Goal: Task Accomplishment & Management: Manage account settings

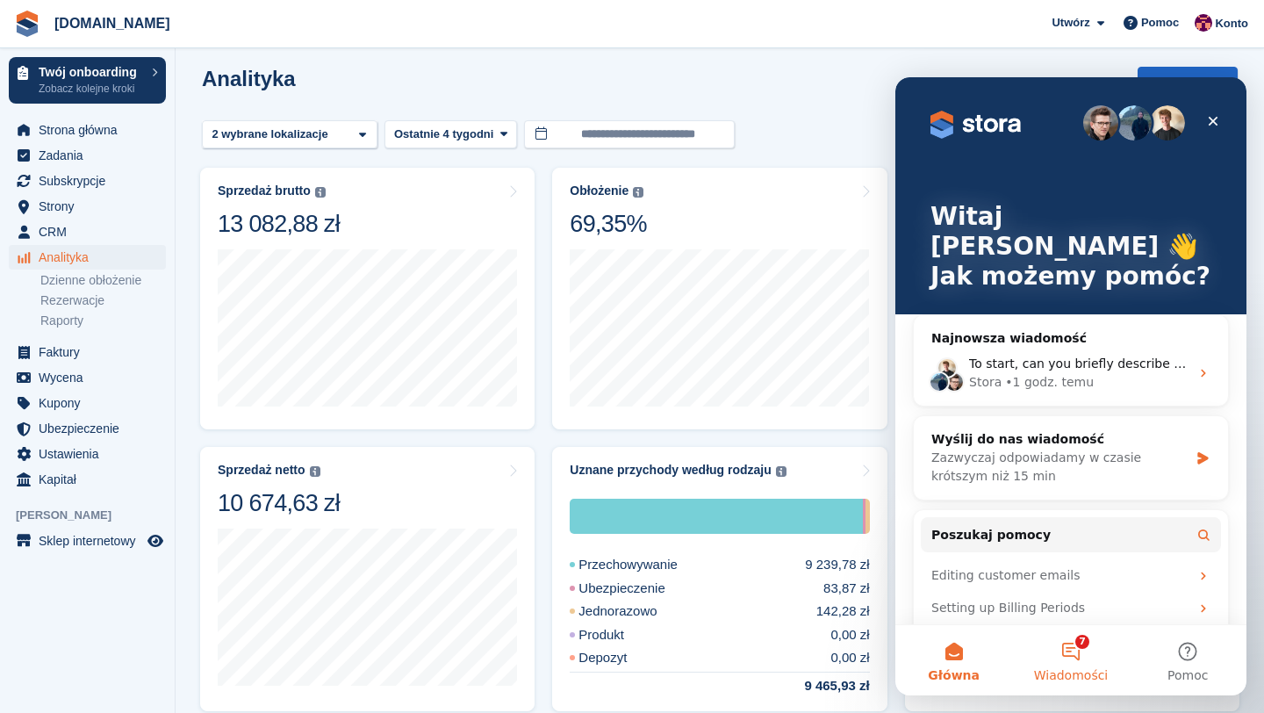
click at [1075, 659] on button "7 Wiadomości" at bounding box center [1070, 660] width 117 height 70
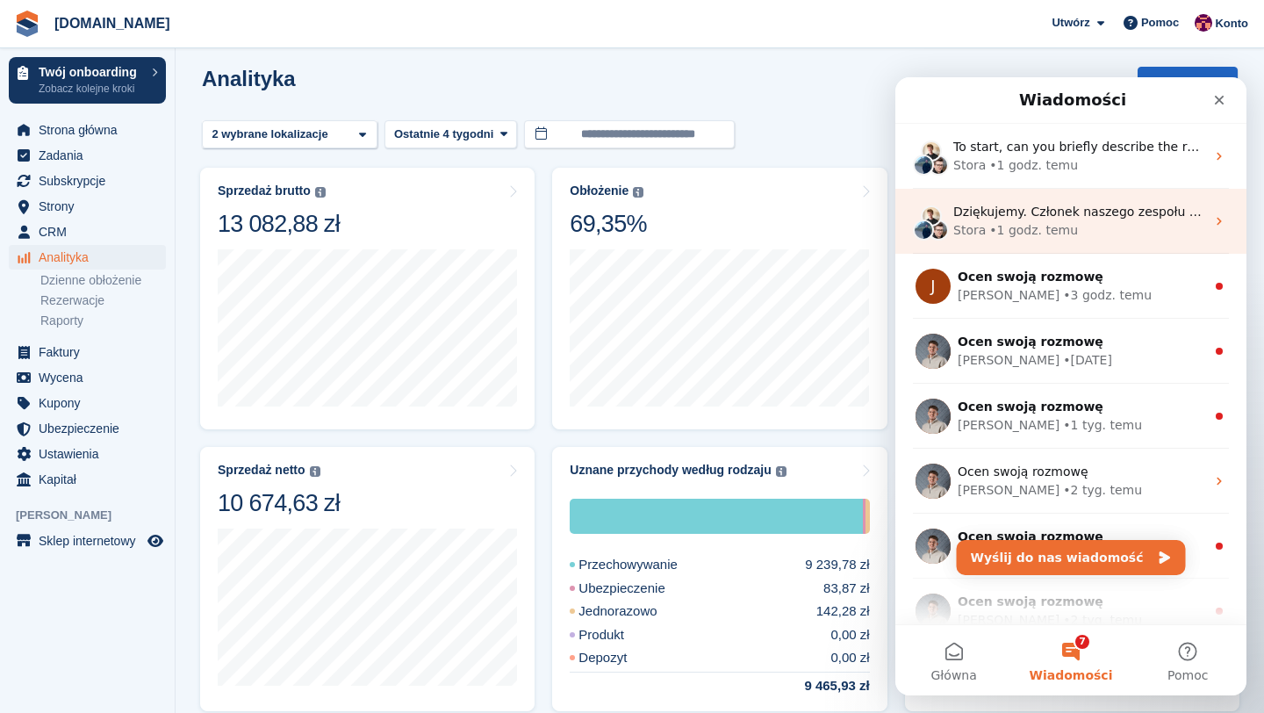
click at [1124, 216] on span "Dziękujemy. Członek naszego zespołu wsparcia skontaktuje się z Tobą, aby pomóc." at bounding box center [1258, 211] width 610 height 14
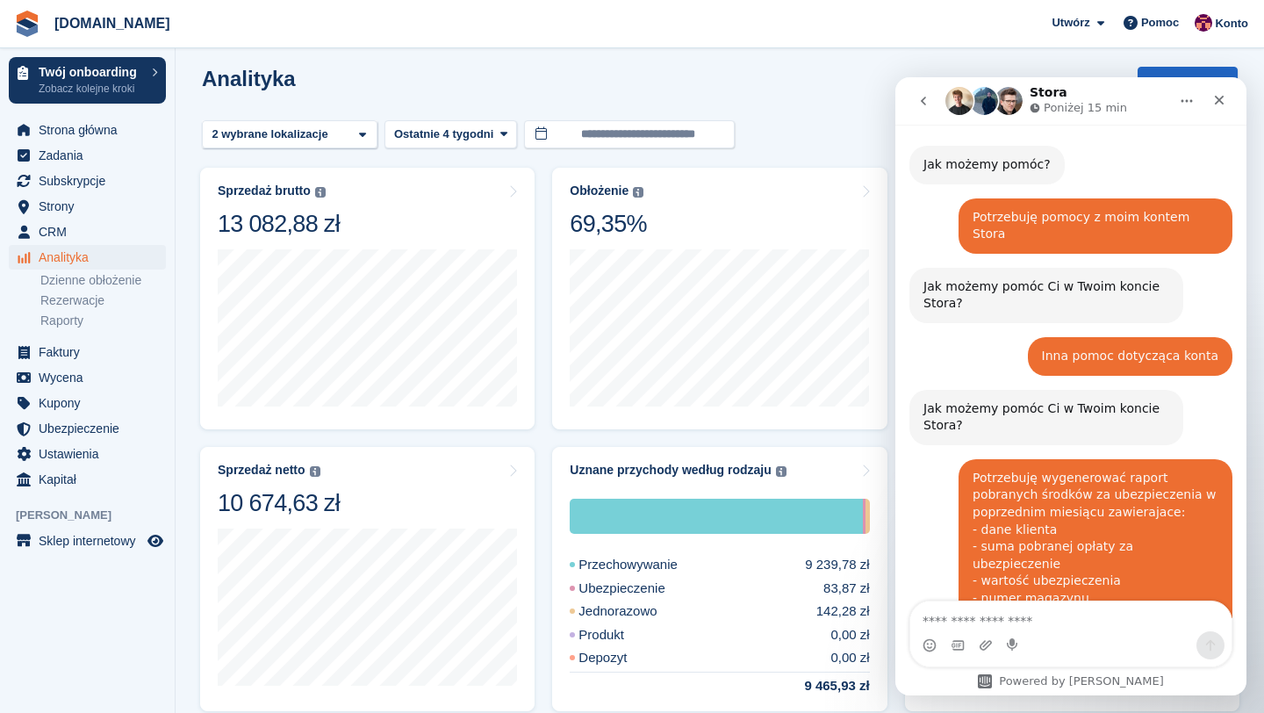
scroll to position [171, 0]
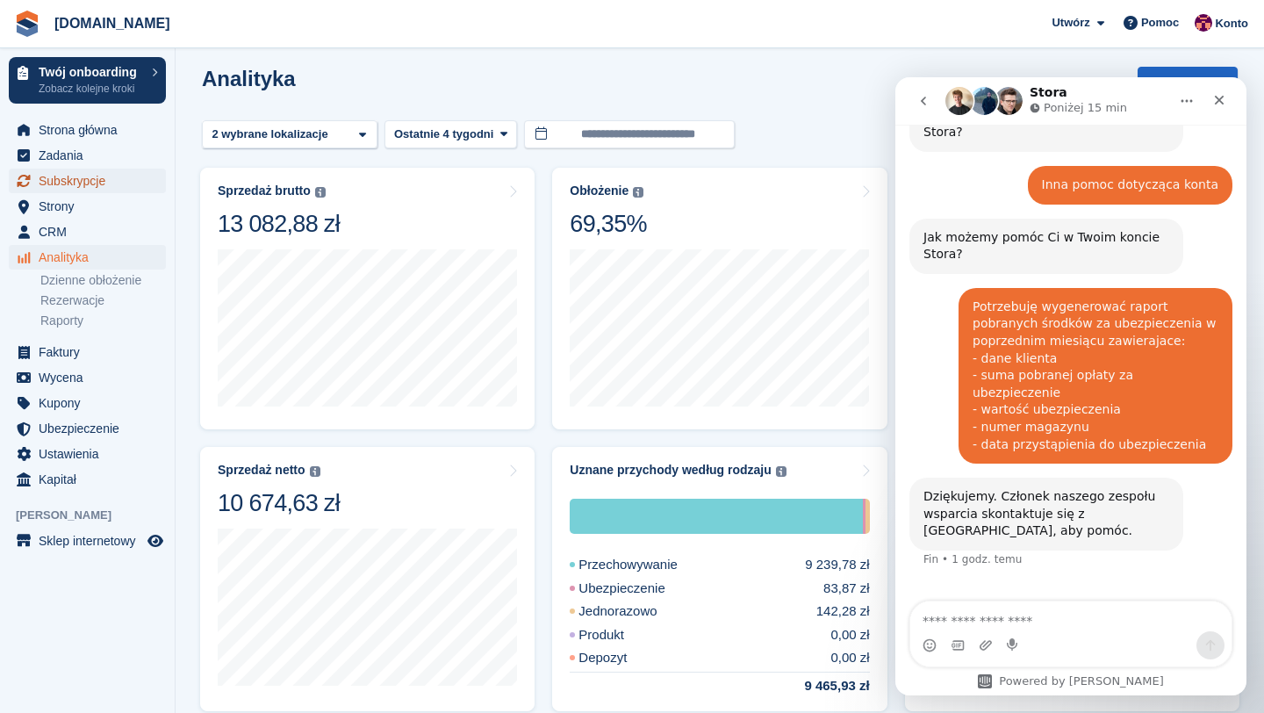
click at [97, 188] on span "Subskrypcje" at bounding box center [91, 180] width 105 height 25
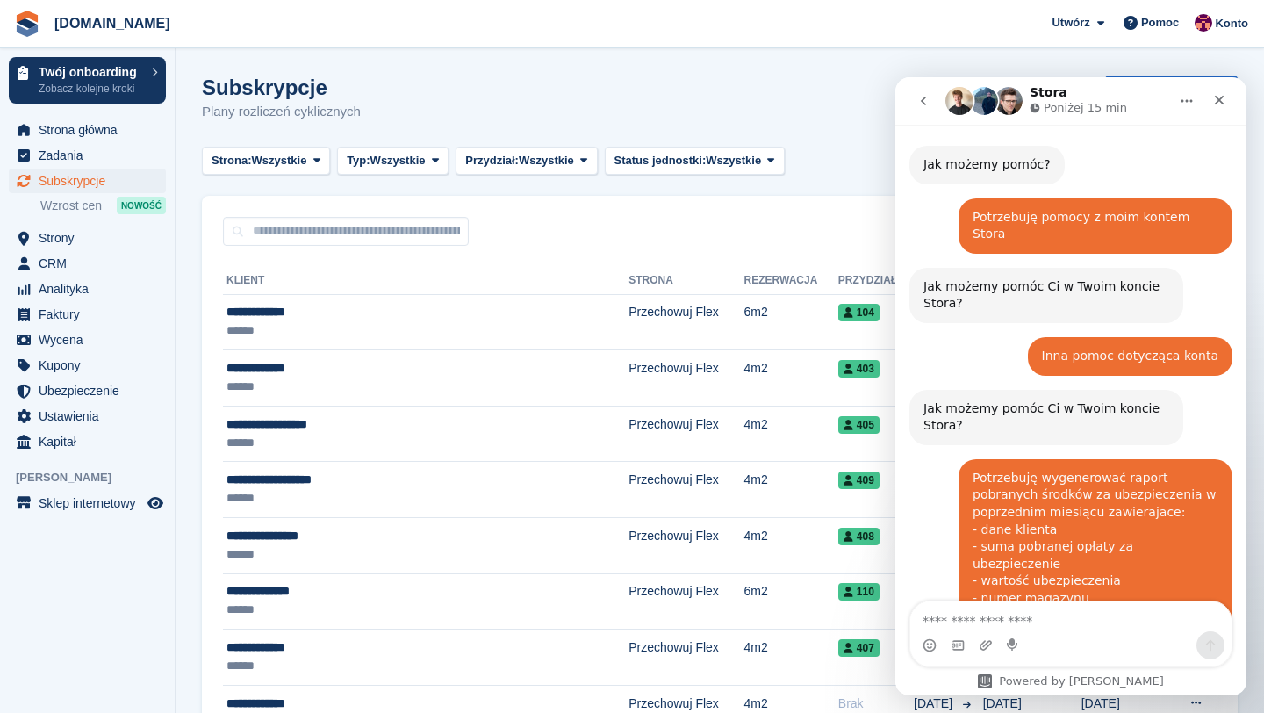
scroll to position [171, 0]
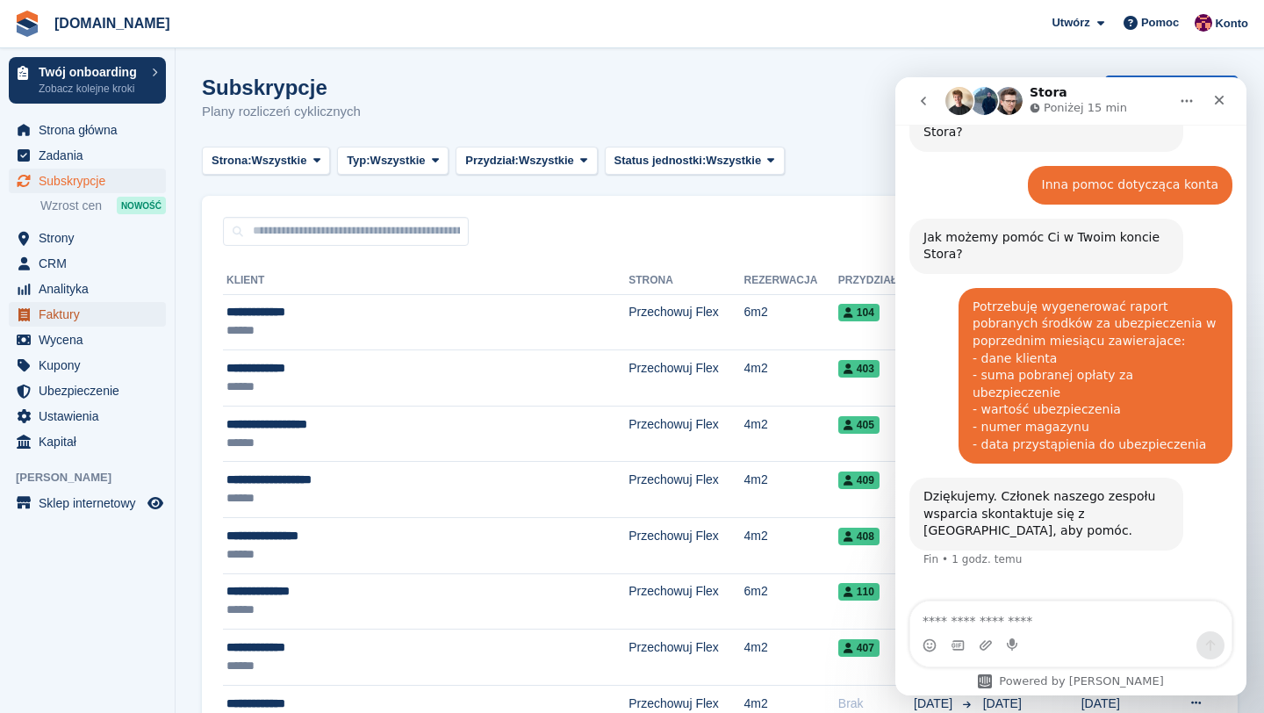
click at [80, 314] on span "Faktury" at bounding box center [91, 314] width 105 height 25
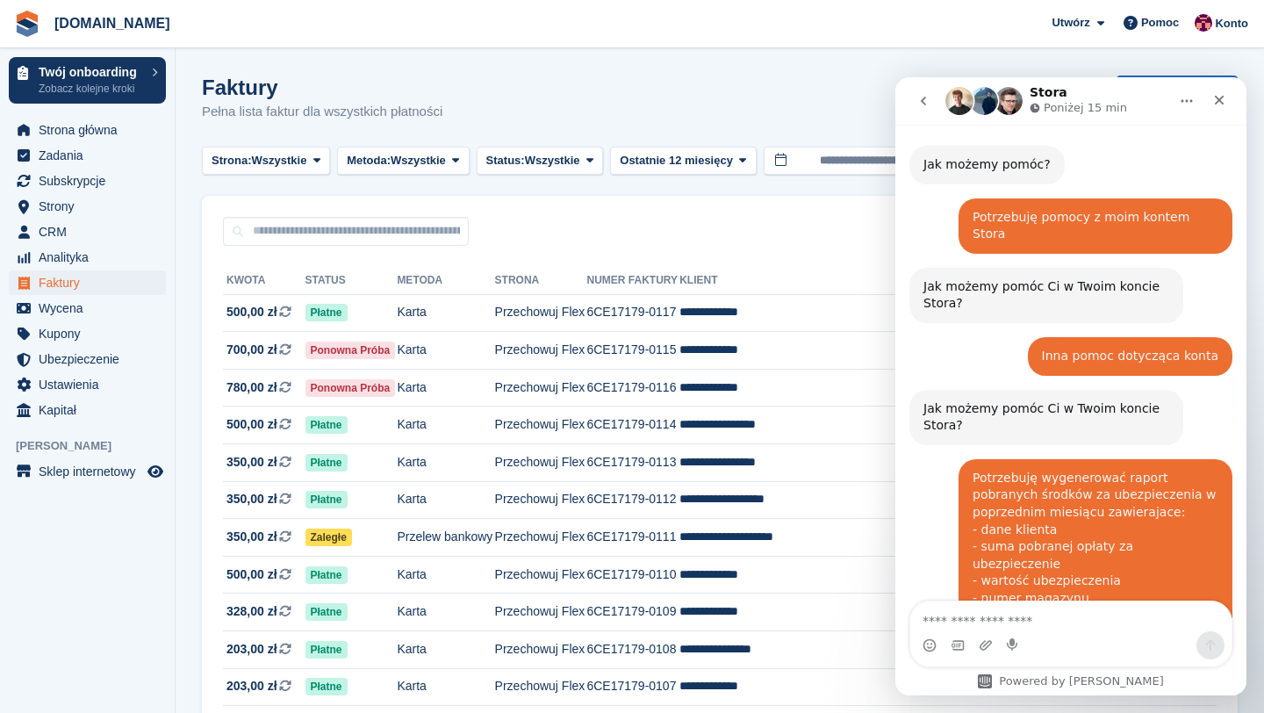
scroll to position [171, 0]
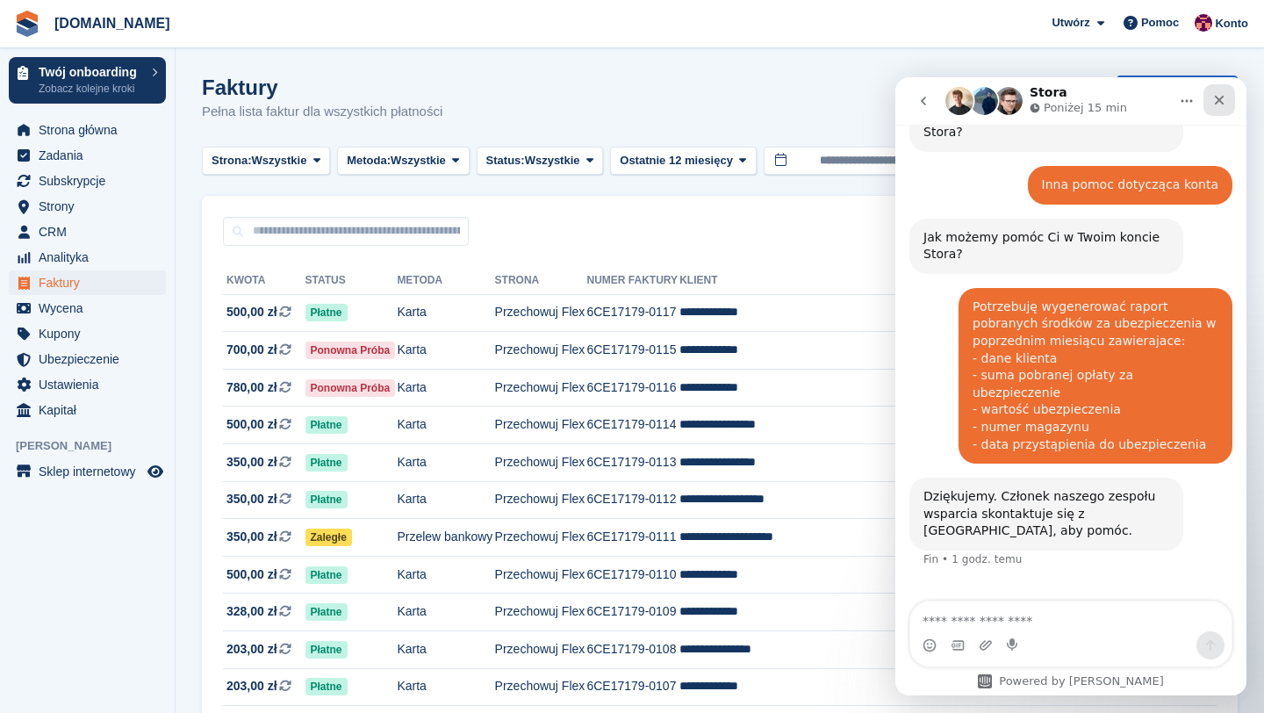
click at [1221, 96] on icon "Zamknij" at bounding box center [1219, 100] width 14 height 14
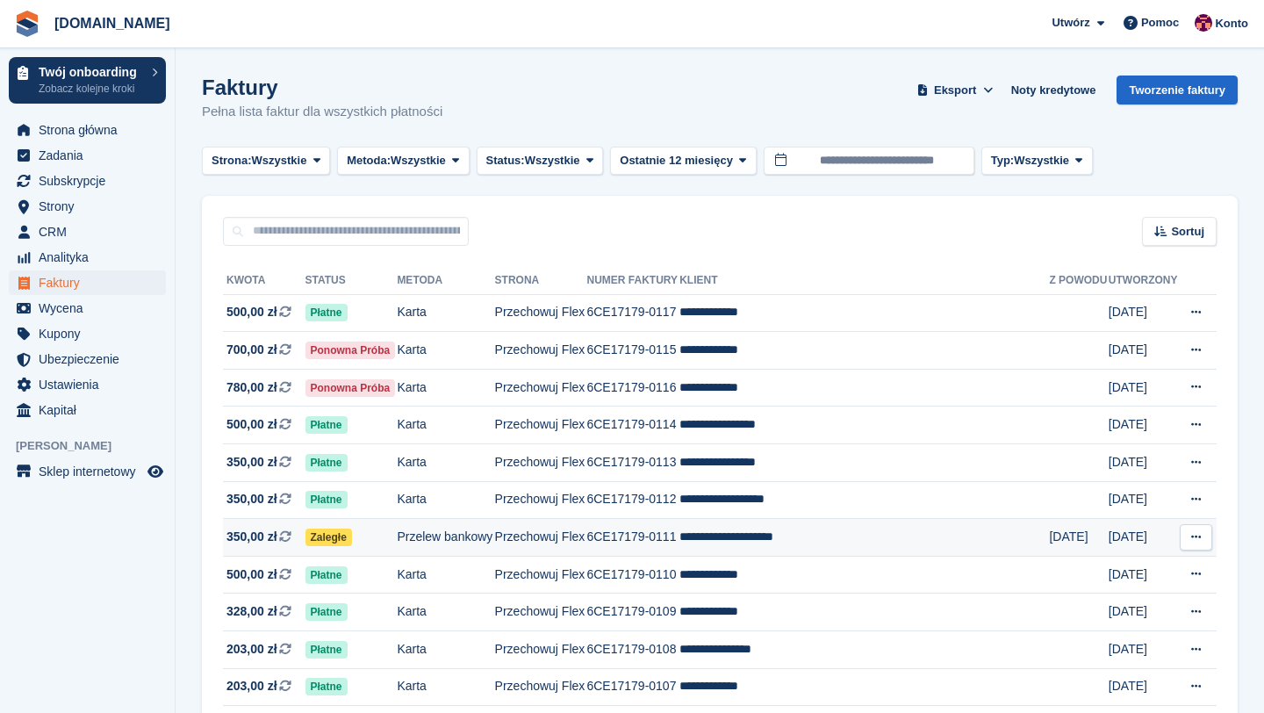
click at [727, 542] on td "**********" at bounding box center [863, 538] width 369 height 38
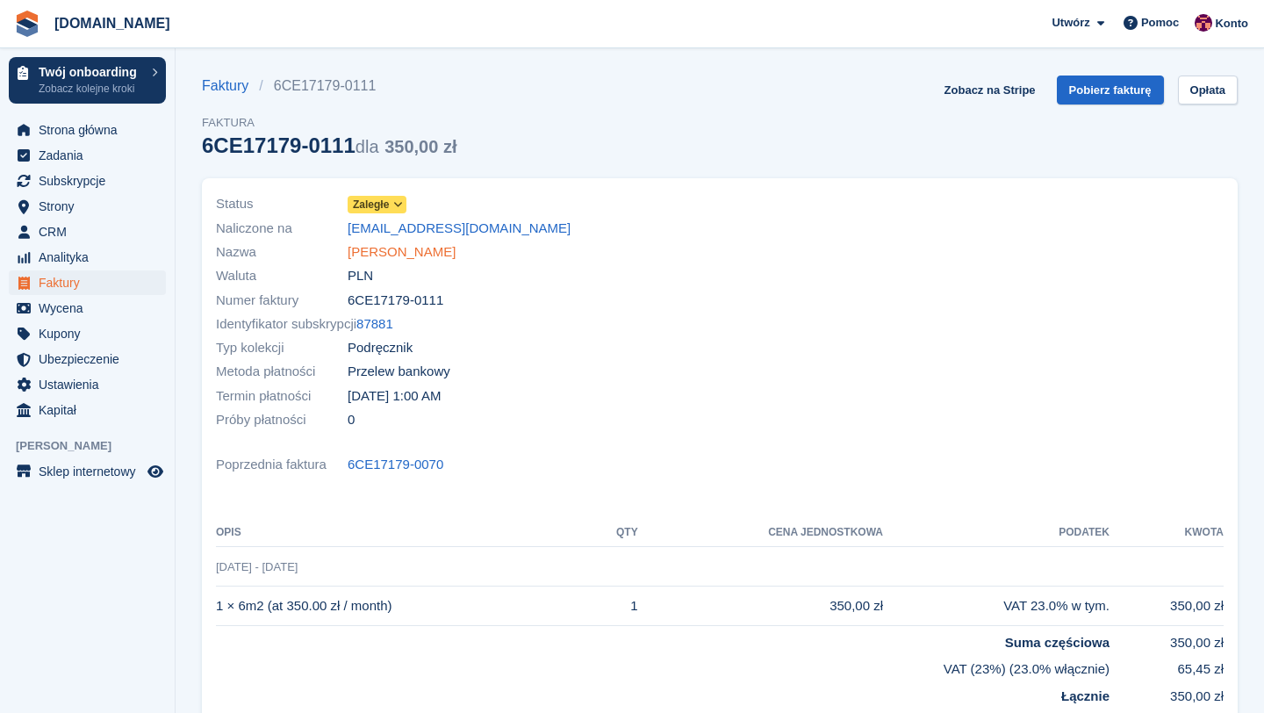
click at [446, 255] on link "Aleksandr Melnychenko" at bounding box center [401, 252] width 108 height 20
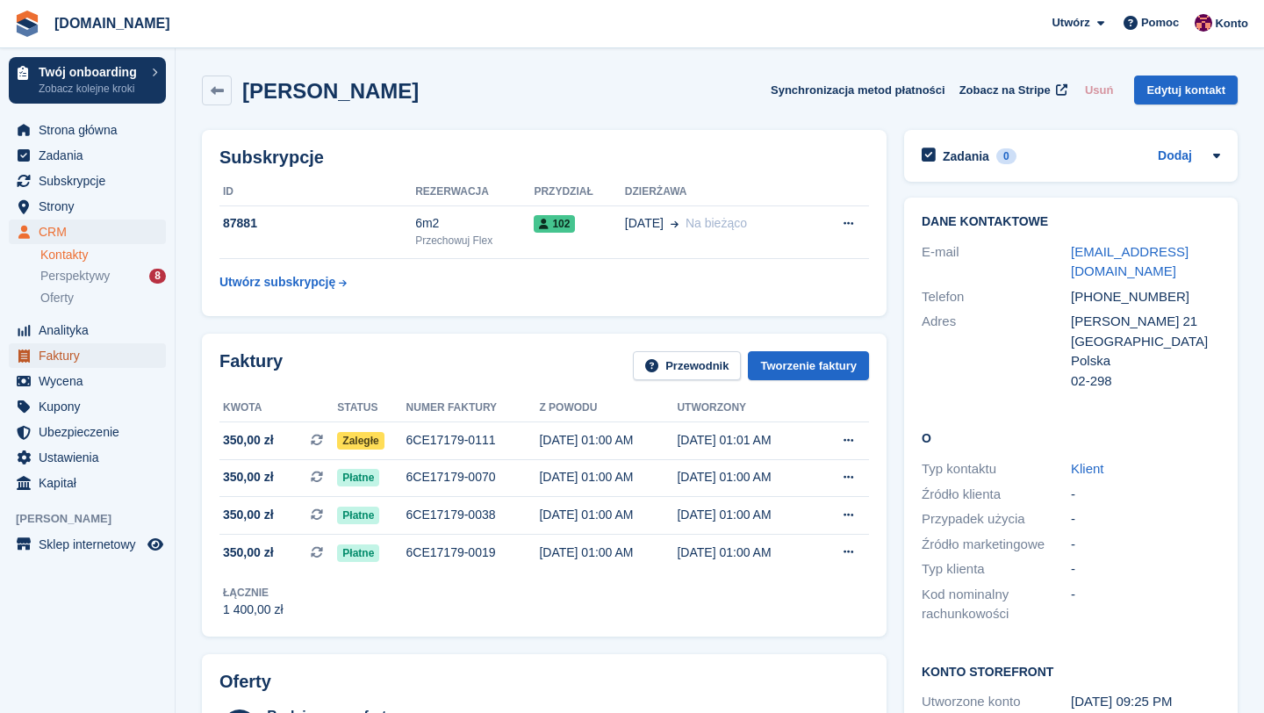
click at [66, 354] on span "Faktury" at bounding box center [91, 355] width 105 height 25
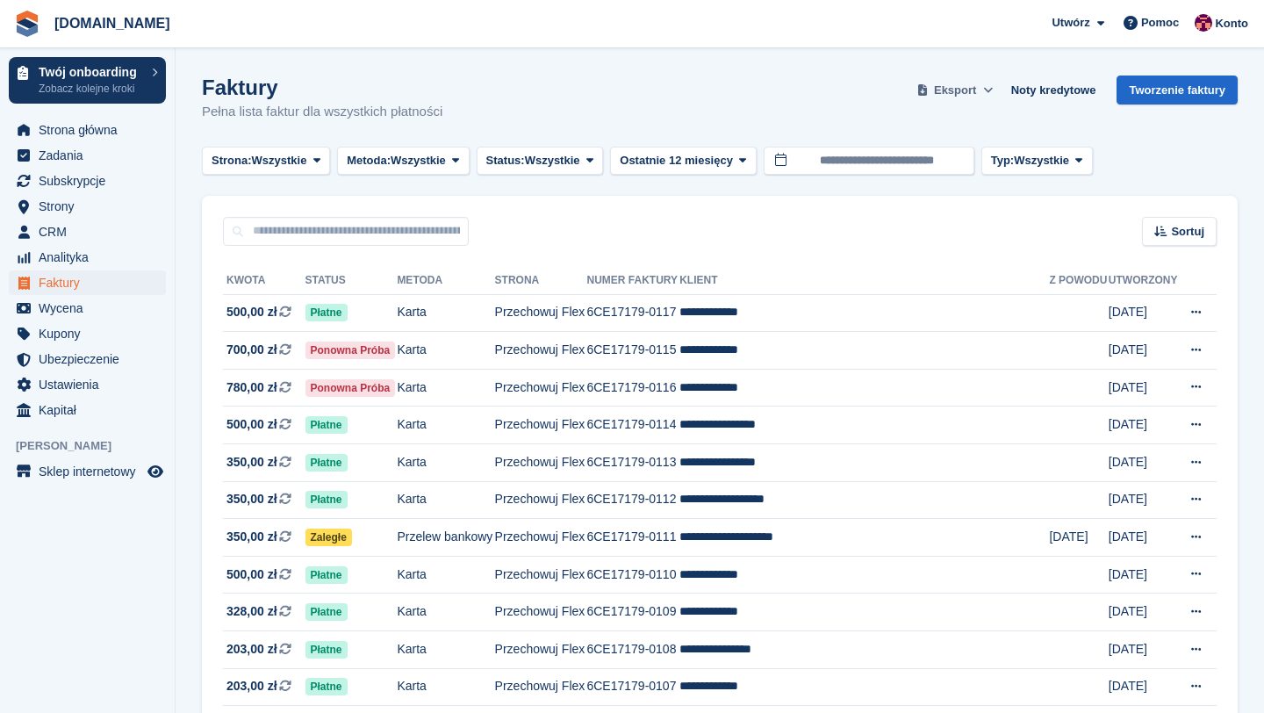
click at [969, 87] on span "Eksport" at bounding box center [955, 91] width 42 height 18
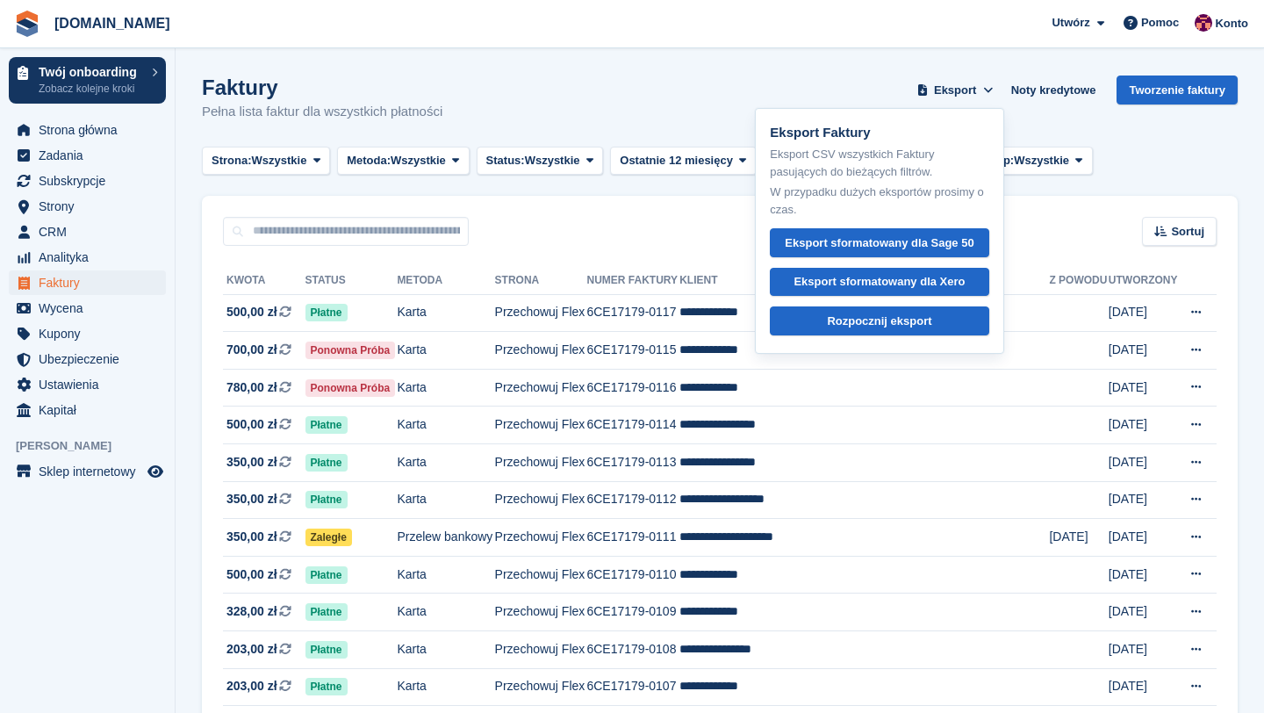
click at [680, 90] on div "Faktury Pełna lista faktur dla wszystkich płatności Eksport Eksport Faktury Eks…" at bounding box center [719, 109] width 1035 height 68
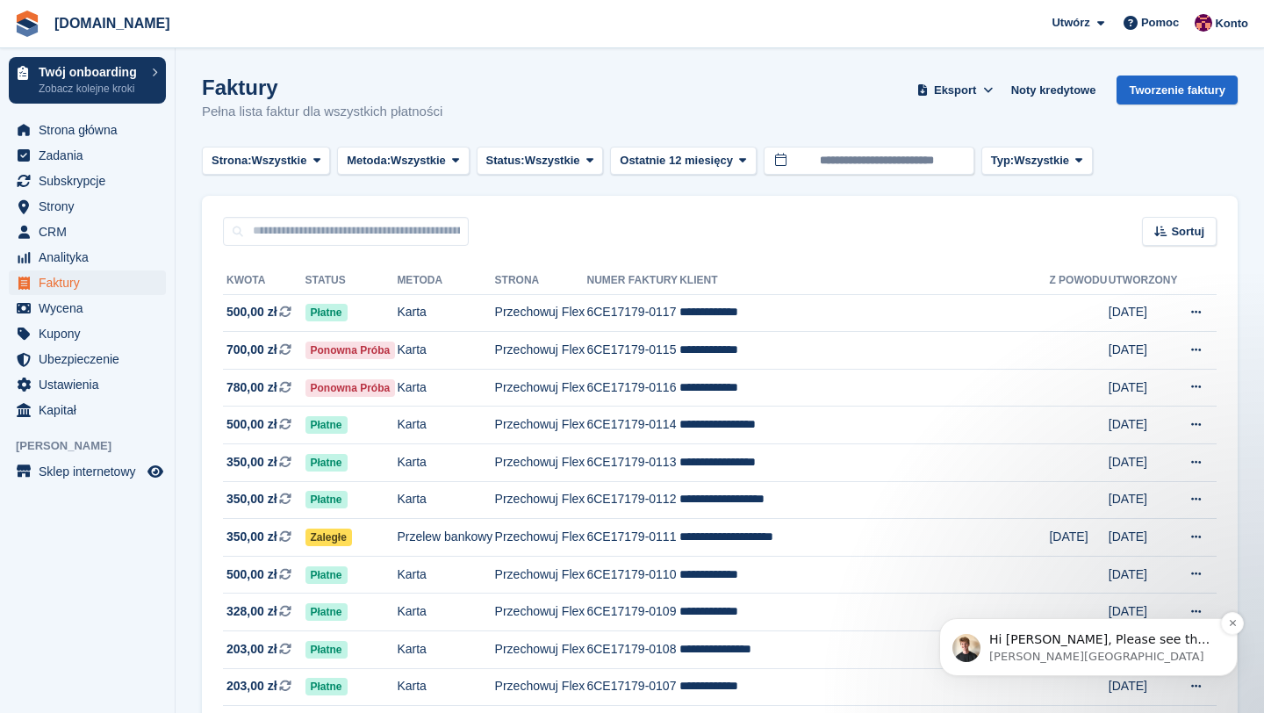
click at [1118, 654] on p "Oliver • Teraz" at bounding box center [1102, 656] width 226 height 16
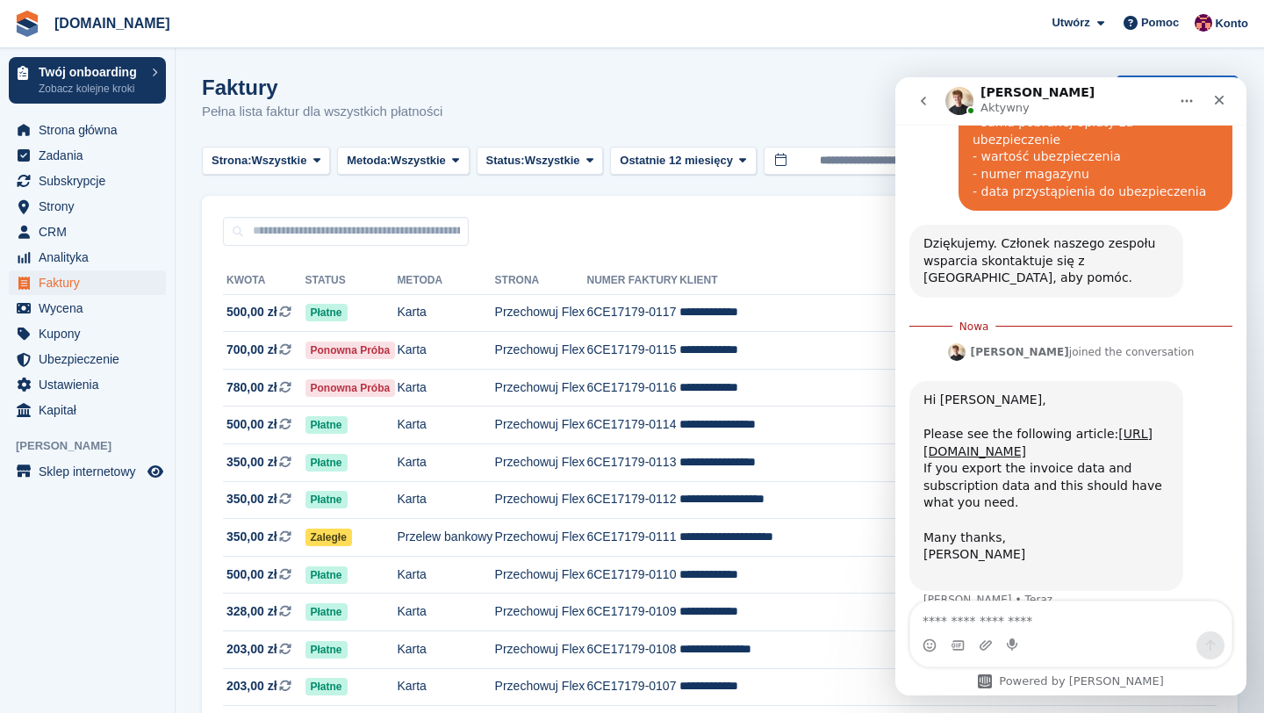
scroll to position [433, 0]
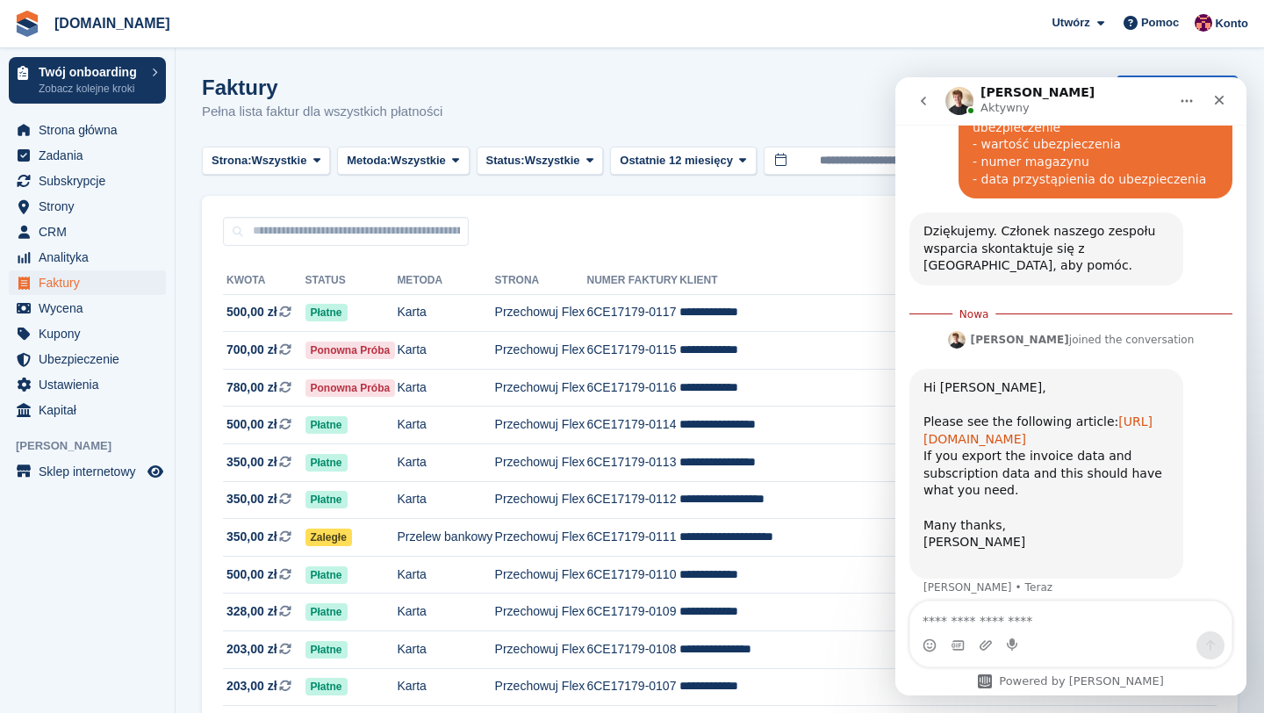
click at [1026, 414] on link "https://intercom.help/stora/en/articles/5299574-can-i-download-stora-data-to-a-…" at bounding box center [1037, 430] width 229 height 32
click at [65, 186] on span "Subskrypcje" at bounding box center [91, 180] width 105 height 25
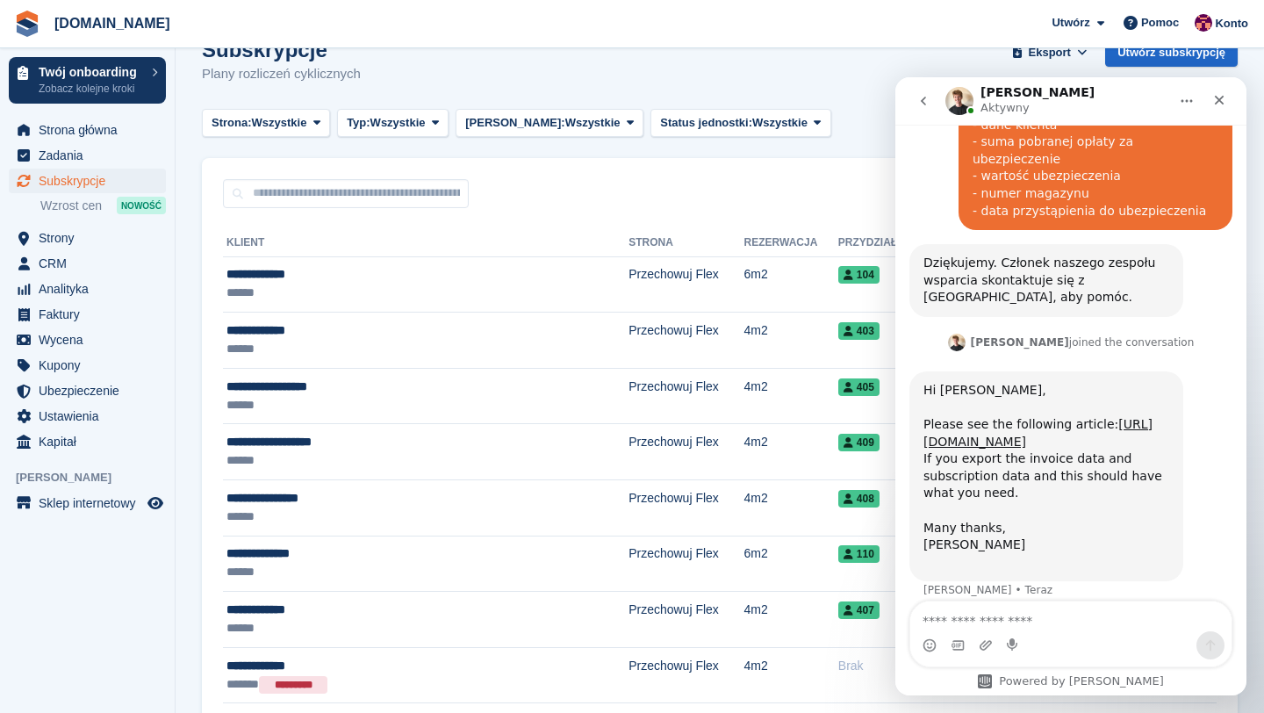
scroll to position [25, 0]
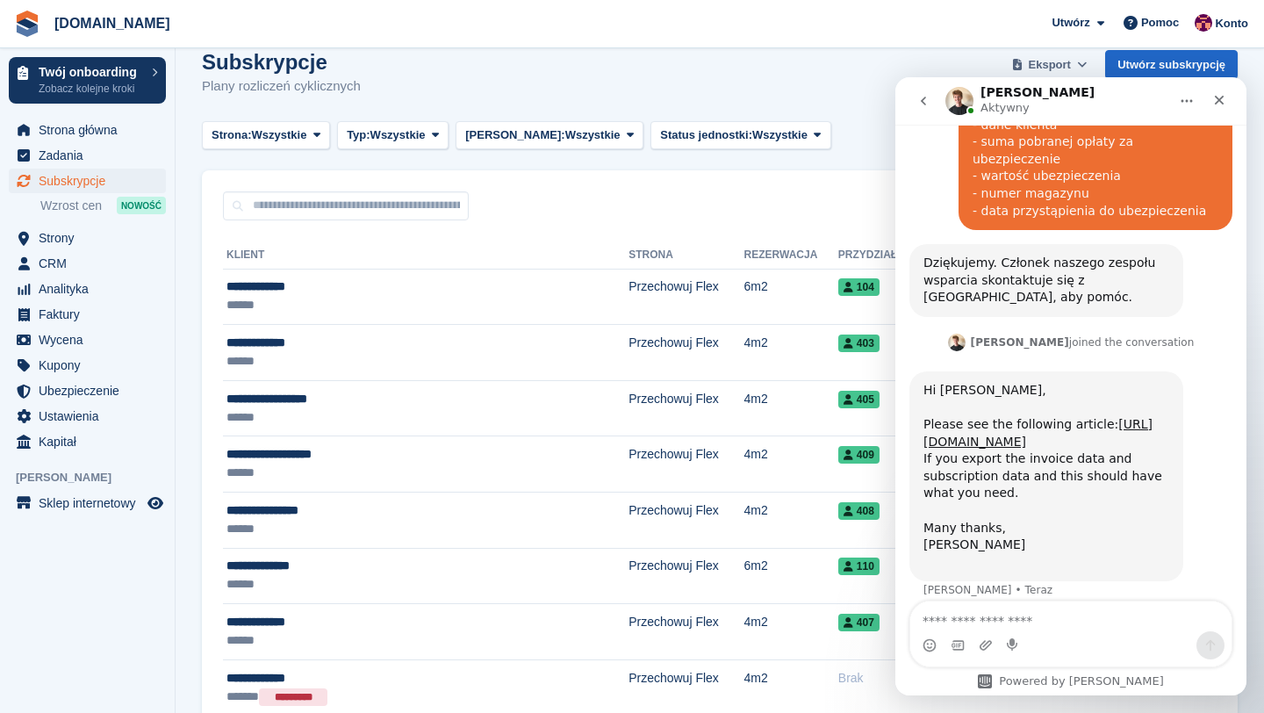
click at [1050, 54] on button "Eksport" at bounding box center [1048, 64] width 83 height 29
click at [1217, 103] on icon "Zamknij" at bounding box center [1219, 101] width 10 height 10
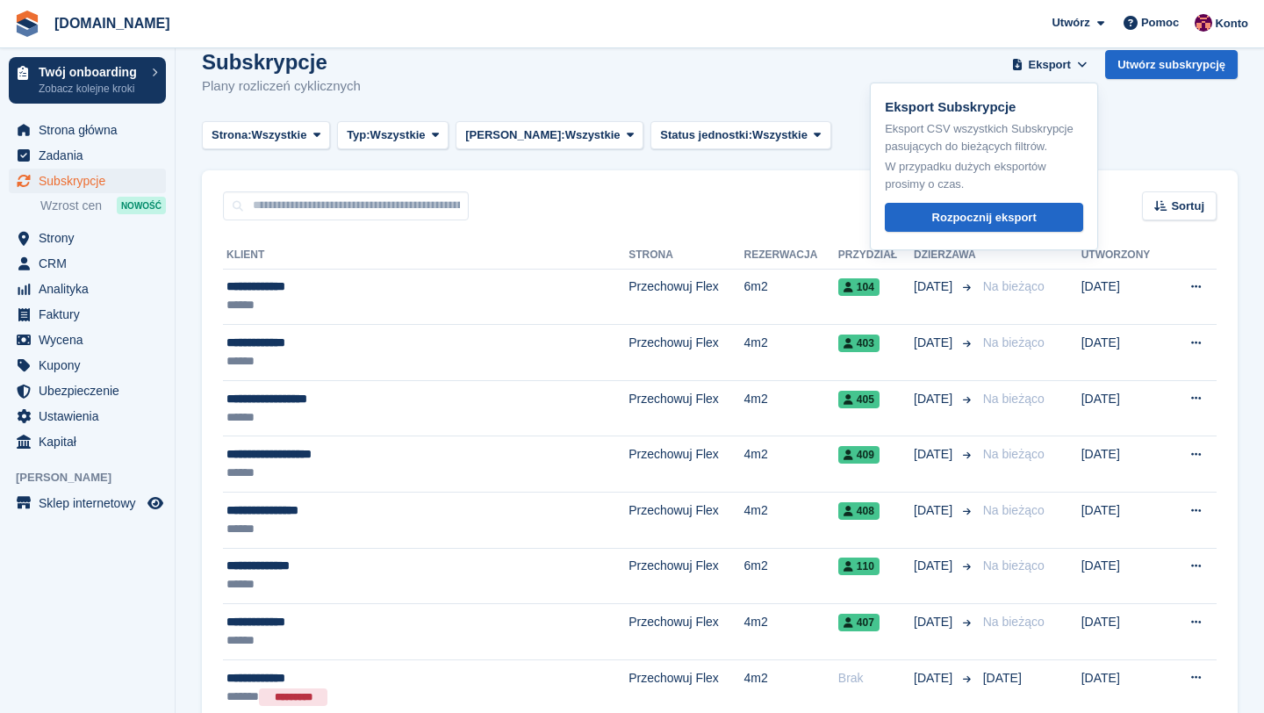
scroll to position [405, 0]
click at [984, 212] on div "Rozpocznij eksport" at bounding box center [984, 218] width 104 height 18
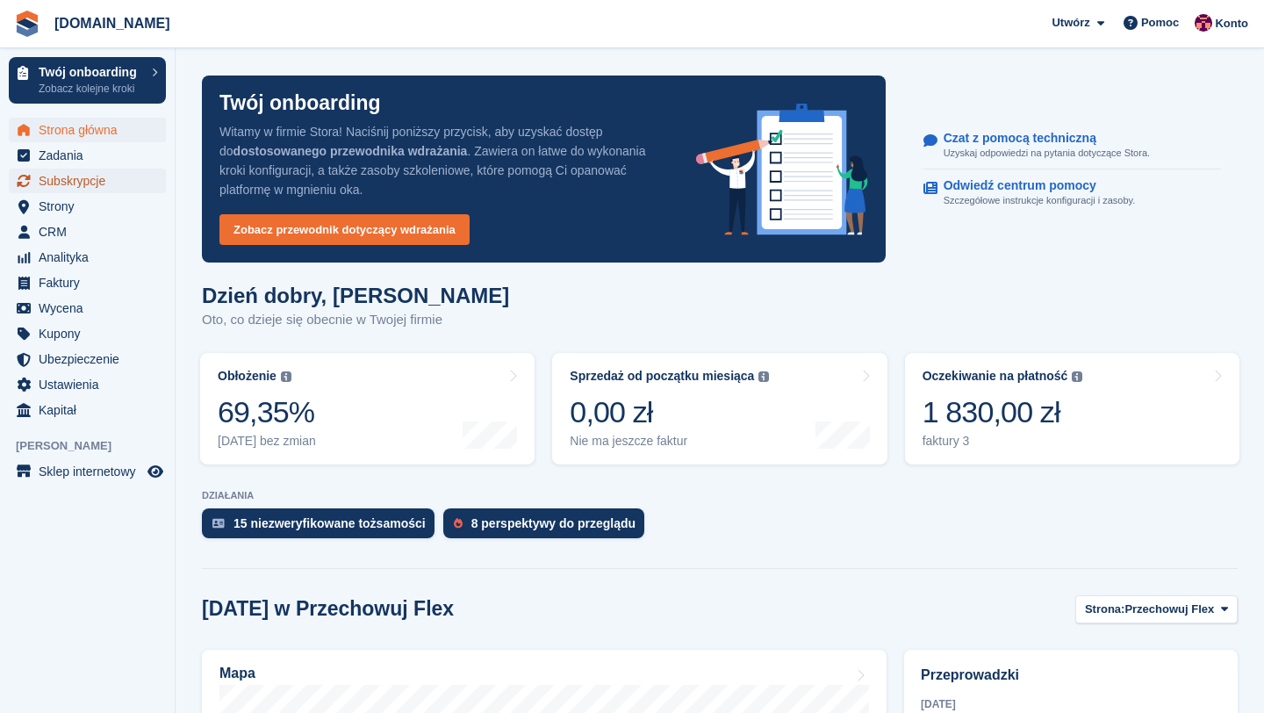
click at [89, 187] on span "Subskrypcje" at bounding box center [91, 180] width 105 height 25
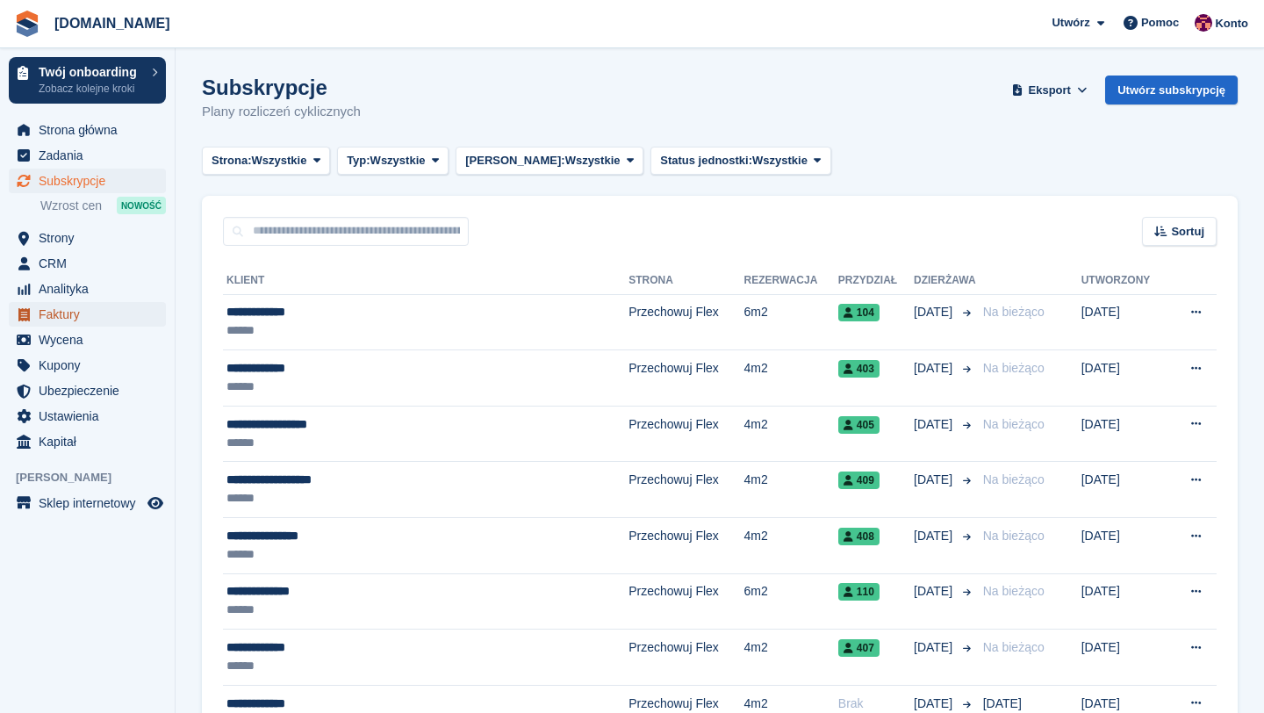
click at [76, 312] on span "Faktury" at bounding box center [91, 314] width 105 height 25
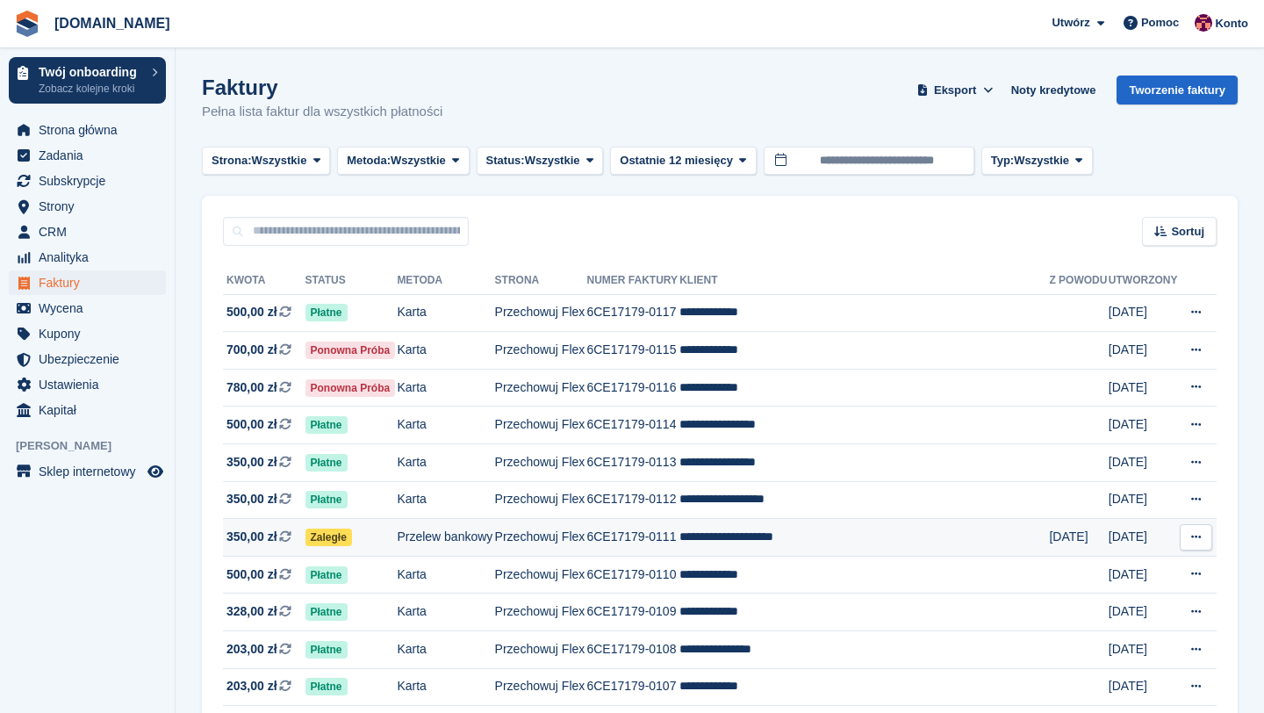
click at [790, 540] on td "**********" at bounding box center [863, 538] width 369 height 38
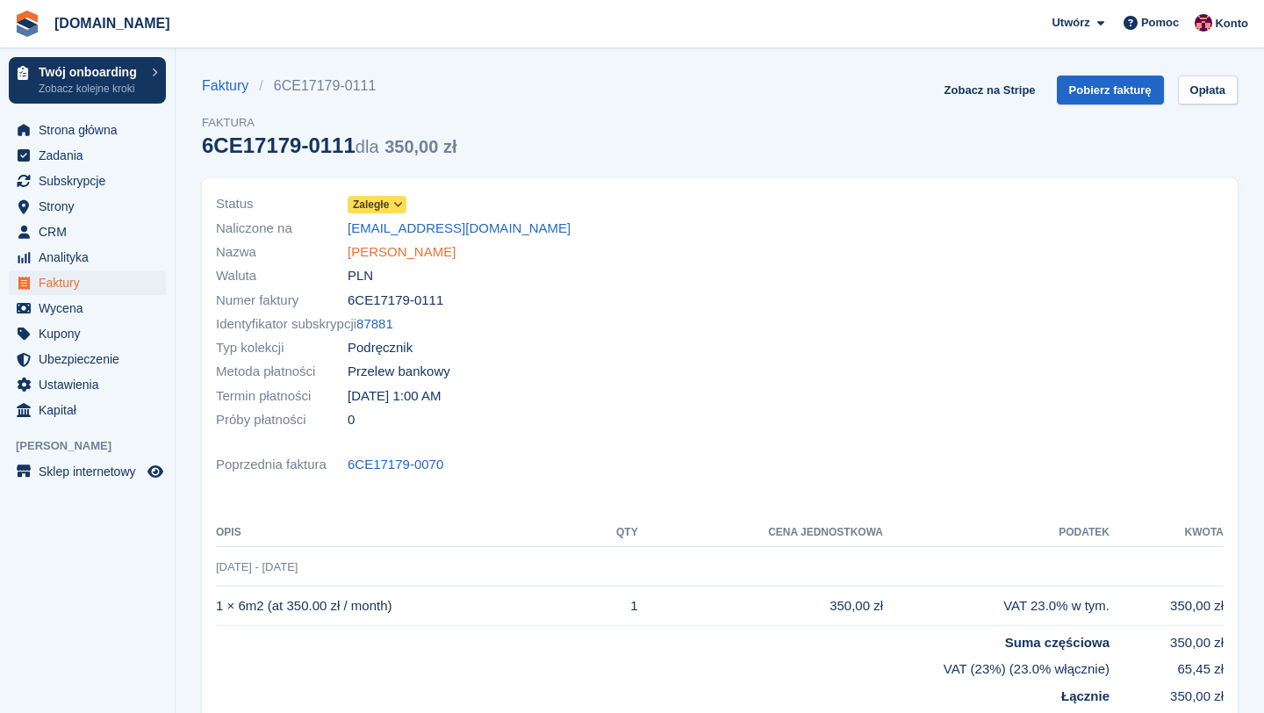
click at [455, 250] on link "[PERSON_NAME]" at bounding box center [401, 252] width 108 height 20
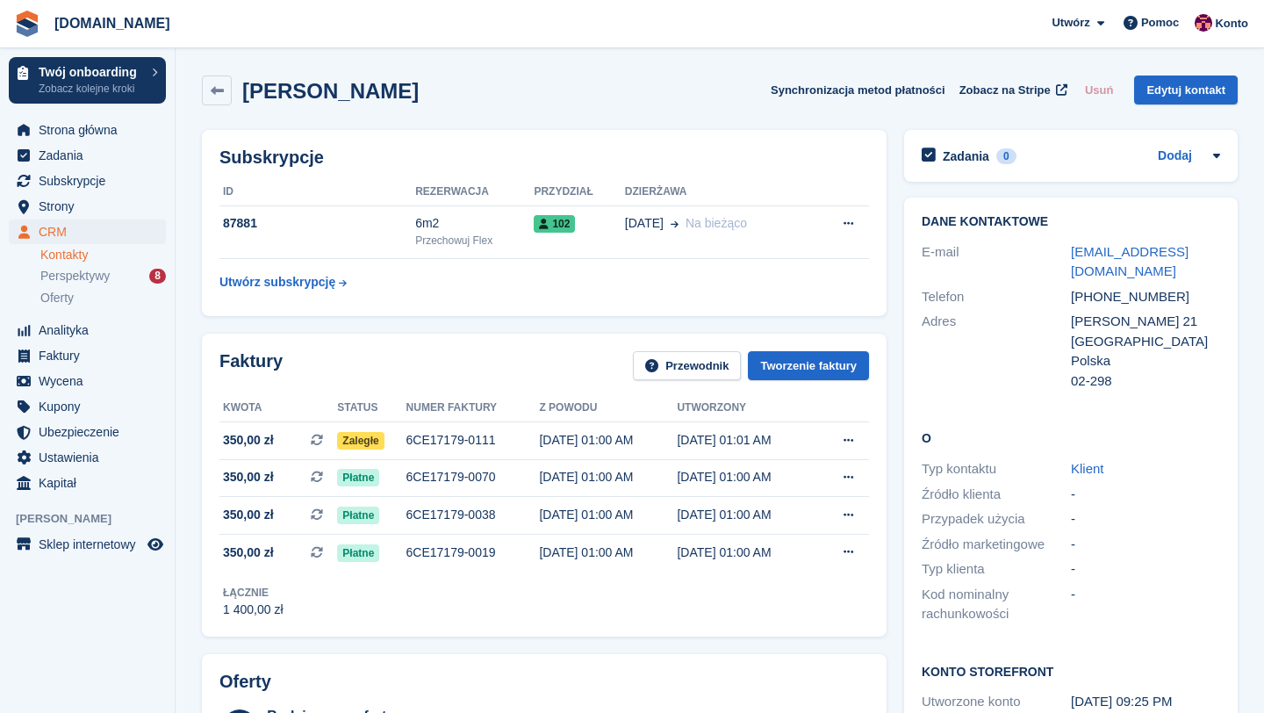
click at [478, 251] on td "6m2 Przechowuj Flex" at bounding box center [474, 232] width 118 height 54
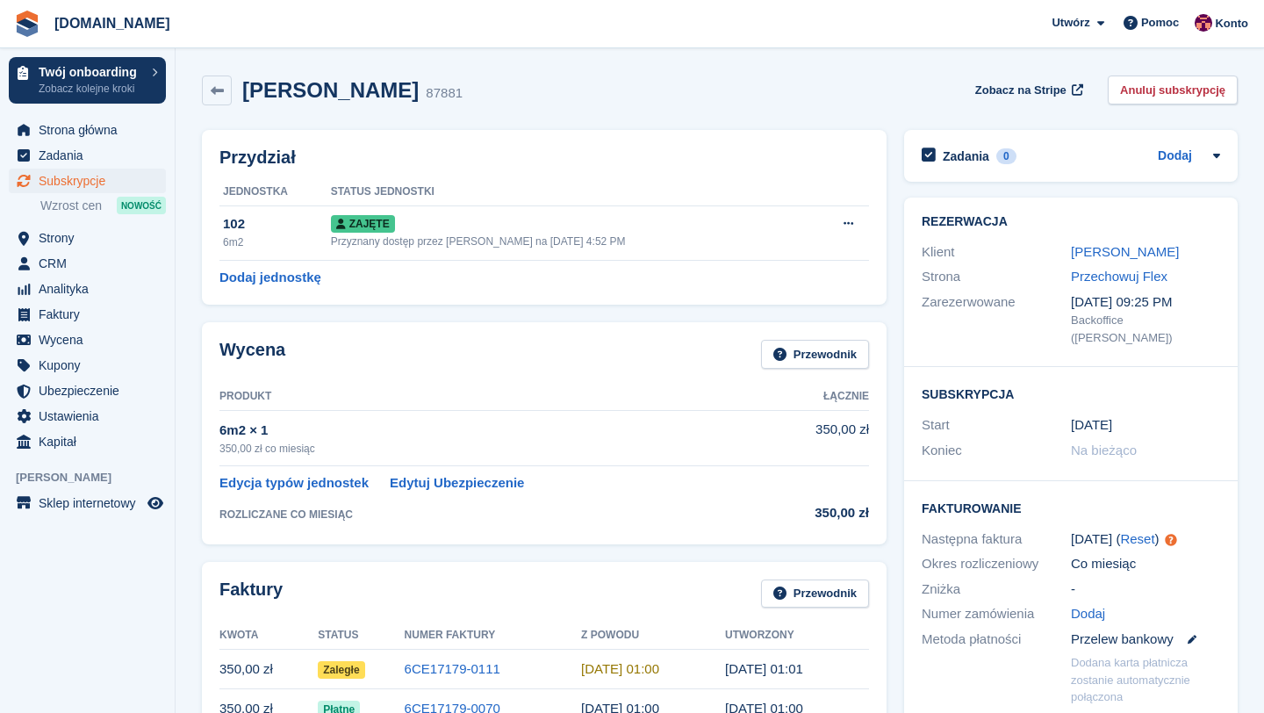
click at [462, 90] on div "87881" at bounding box center [444, 93] width 37 height 20
copy div "87881"
click at [1152, 29] on span "Pomoc" at bounding box center [1160, 23] width 38 height 18
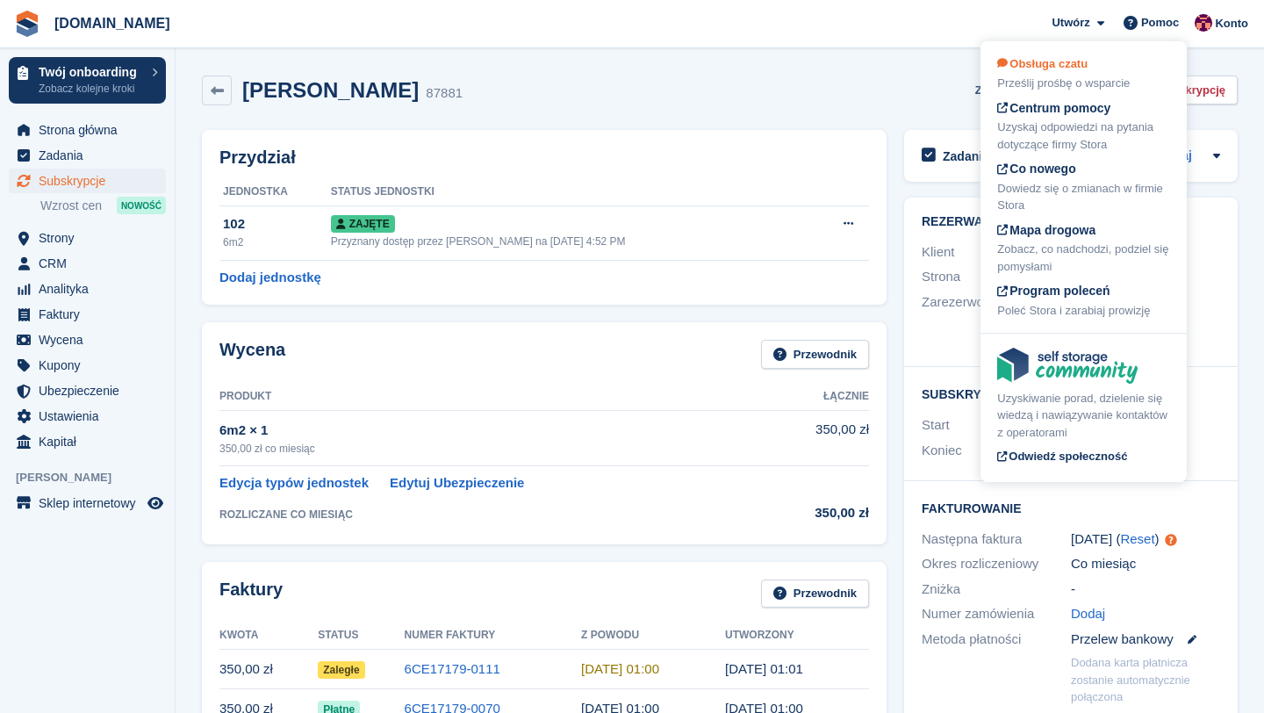
click at [1078, 70] on span "Obsługa czatu" at bounding box center [1042, 63] width 90 height 13
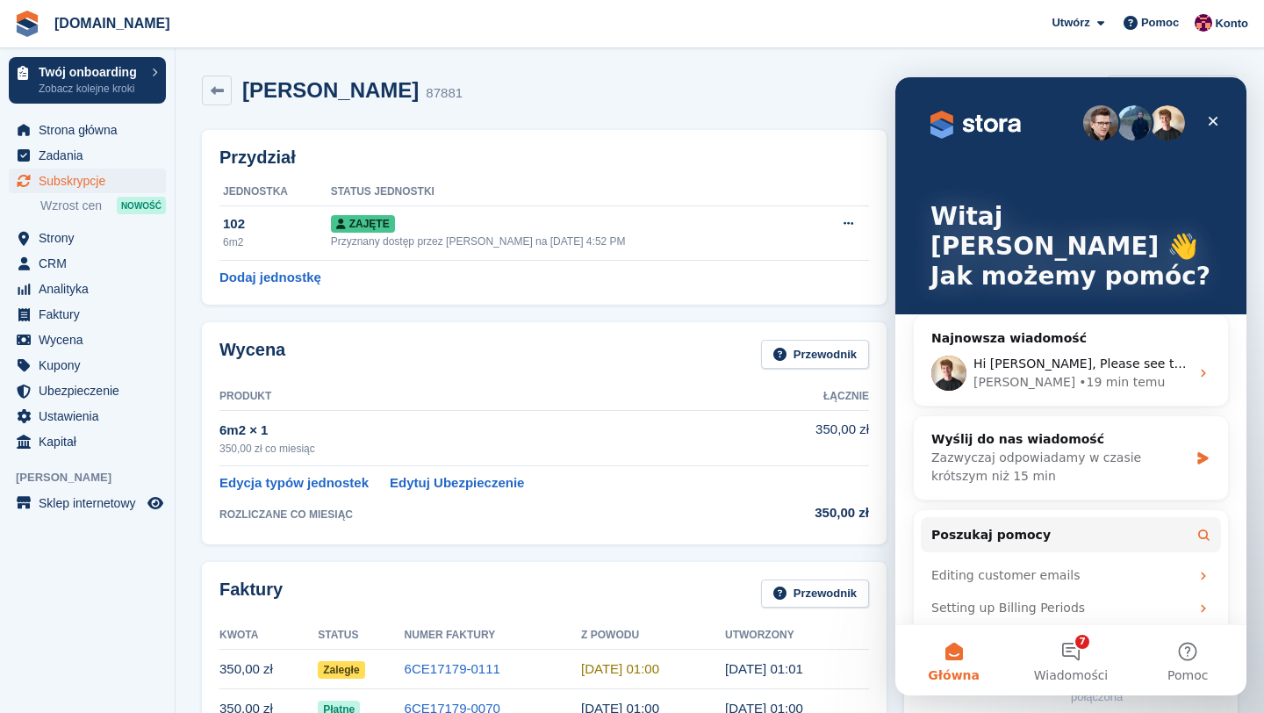
click at [810, 106] on div "Aleksandr Melnychenko 87881 Zobacz na Stripe Anuluj subskrypcję" at bounding box center [719, 94] width 1053 height 54
click at [1221, 119] on div "Zamknij" at bounding box center [1213, 121] width 32 height 32
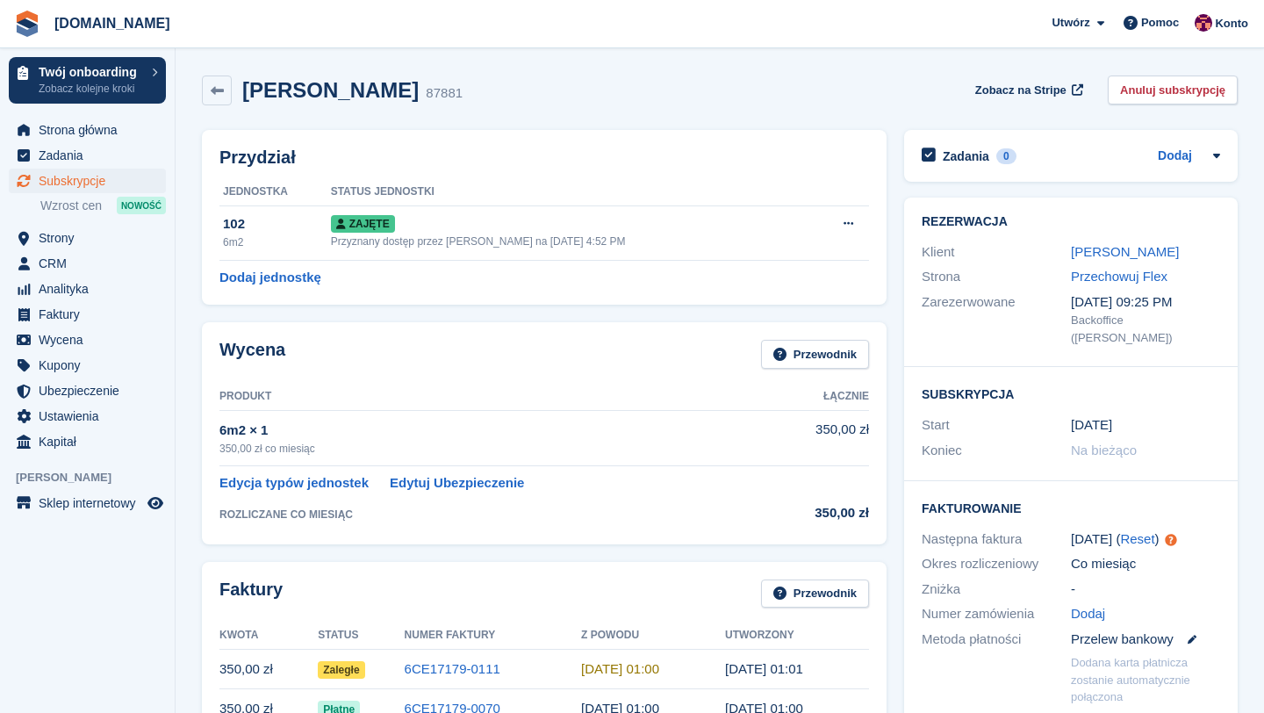
click at [1190, 93] on link "Anuluj subskrypcję" at bounding box center [1172, 89] width 130 height 29
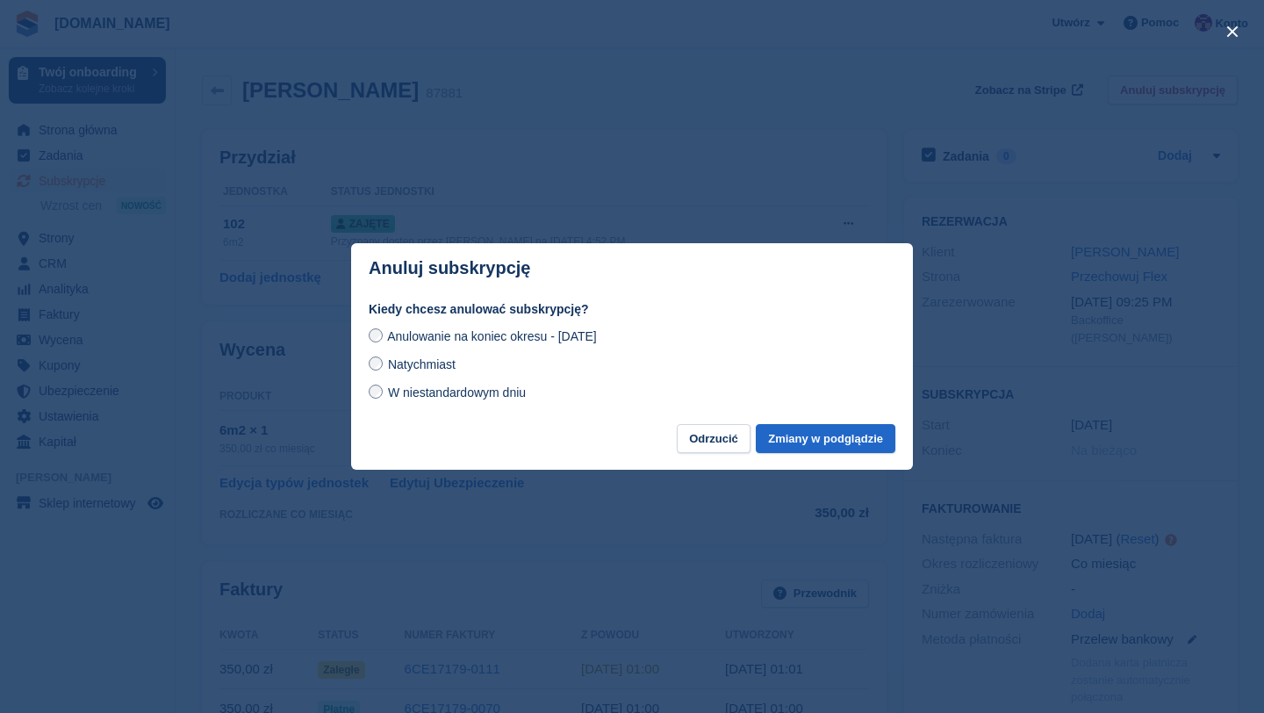
click at [488, 397] on span "W niestandardowym dniu" at bounding box center [457, 392] width 138 height 14
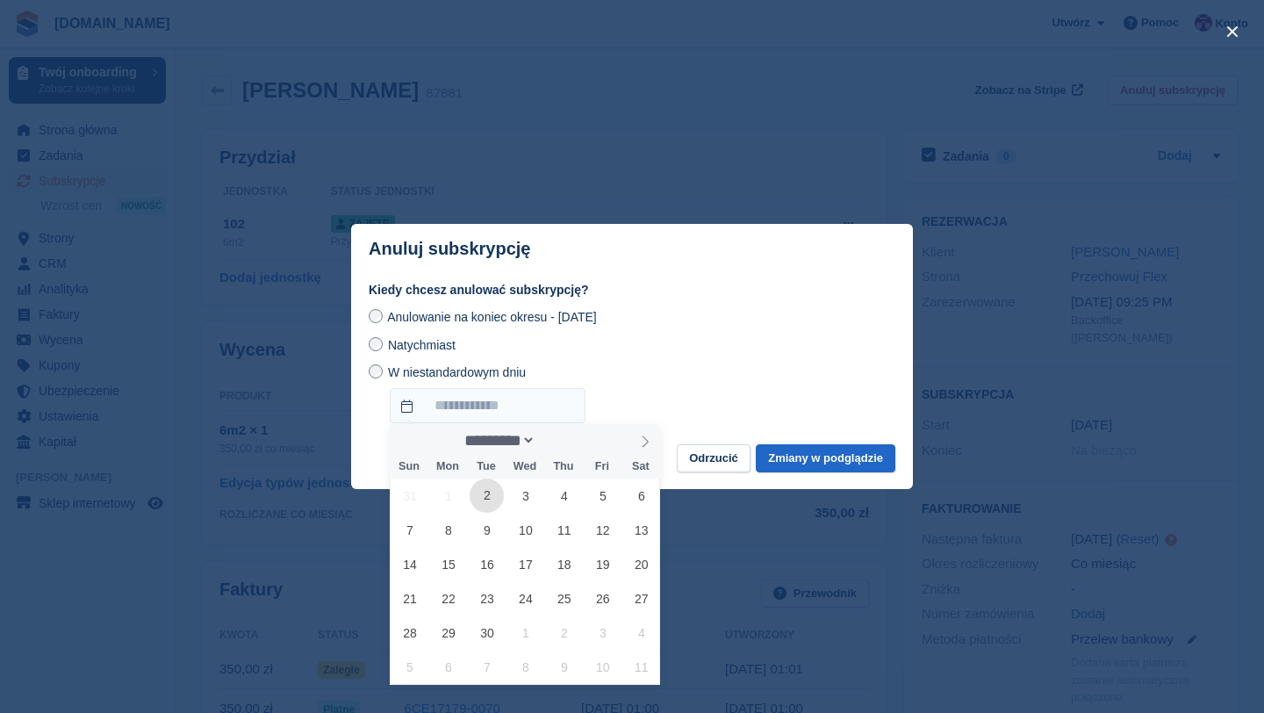
click at [475, 498] on span "2" at bounding box center [486, 495] width 34 height 34
click at [614, 344] on div "Natychmiast" at bounding box center [632, 344] width 526 height 21
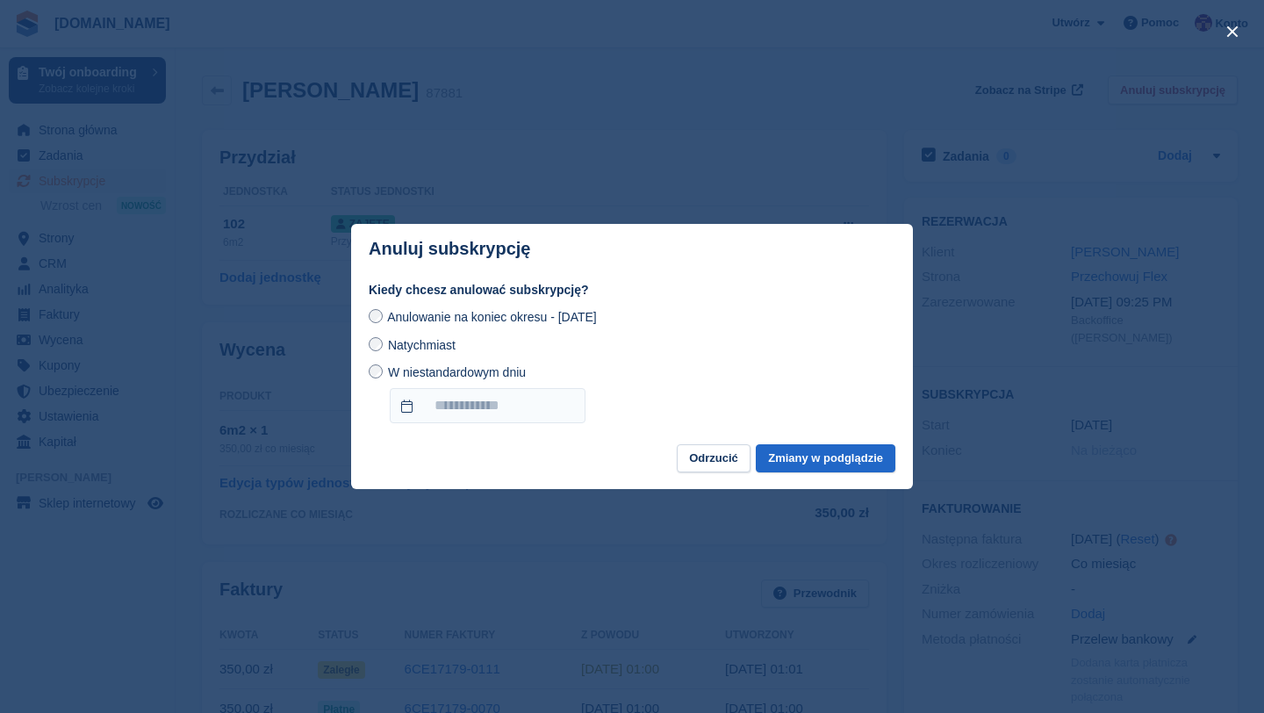
click at [433, 351] on span "Natychmiast" at bounding box center [422, 345] width 68 height 14
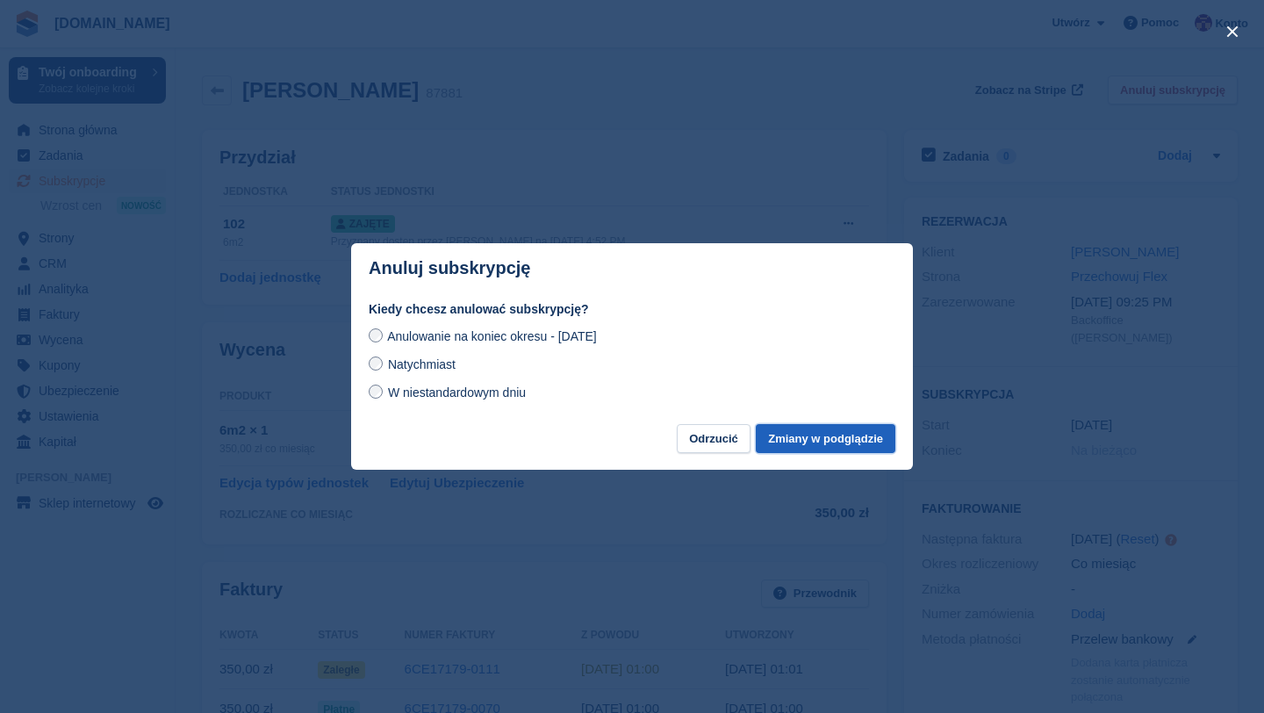
click at [787, 438] on button "Zmiany w podglądzie" at bounding box center [825, 438] width 140 height 29
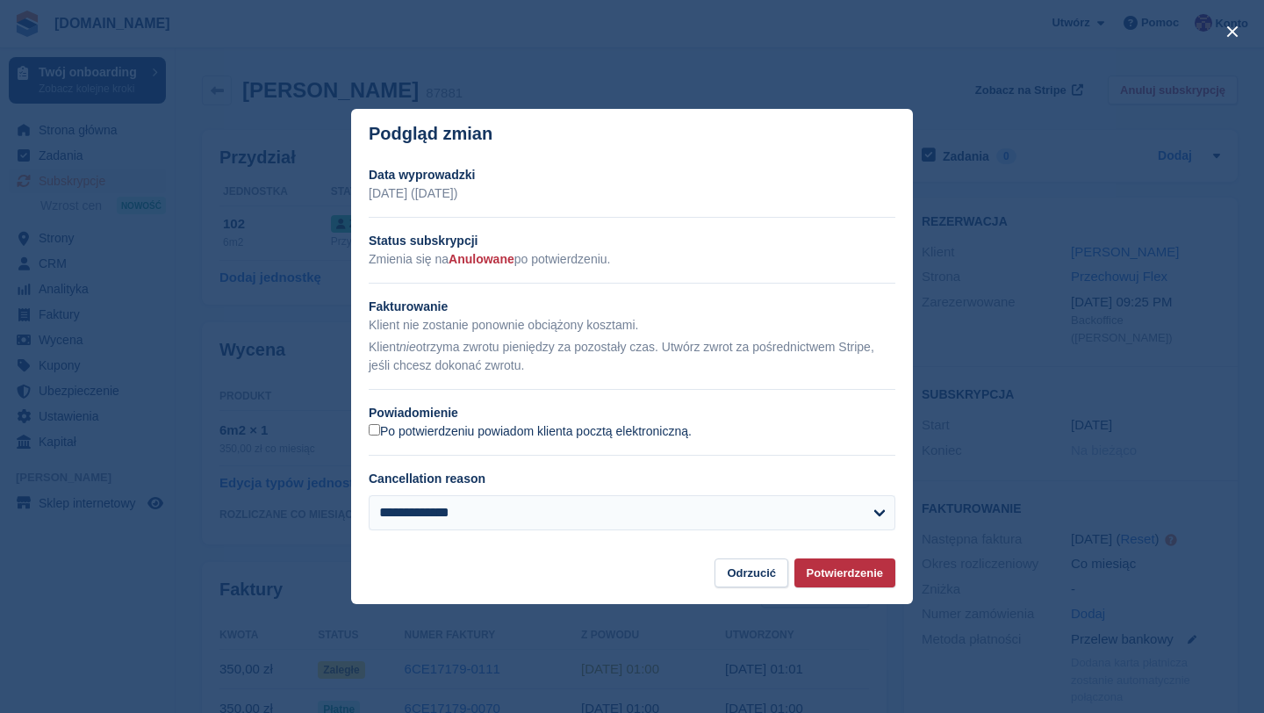
click at [589, 438] on label "Po potwierdzeniu powiadom klienta pocztą elektroniczną." at bounding box center [530, 432] width 323 height 16
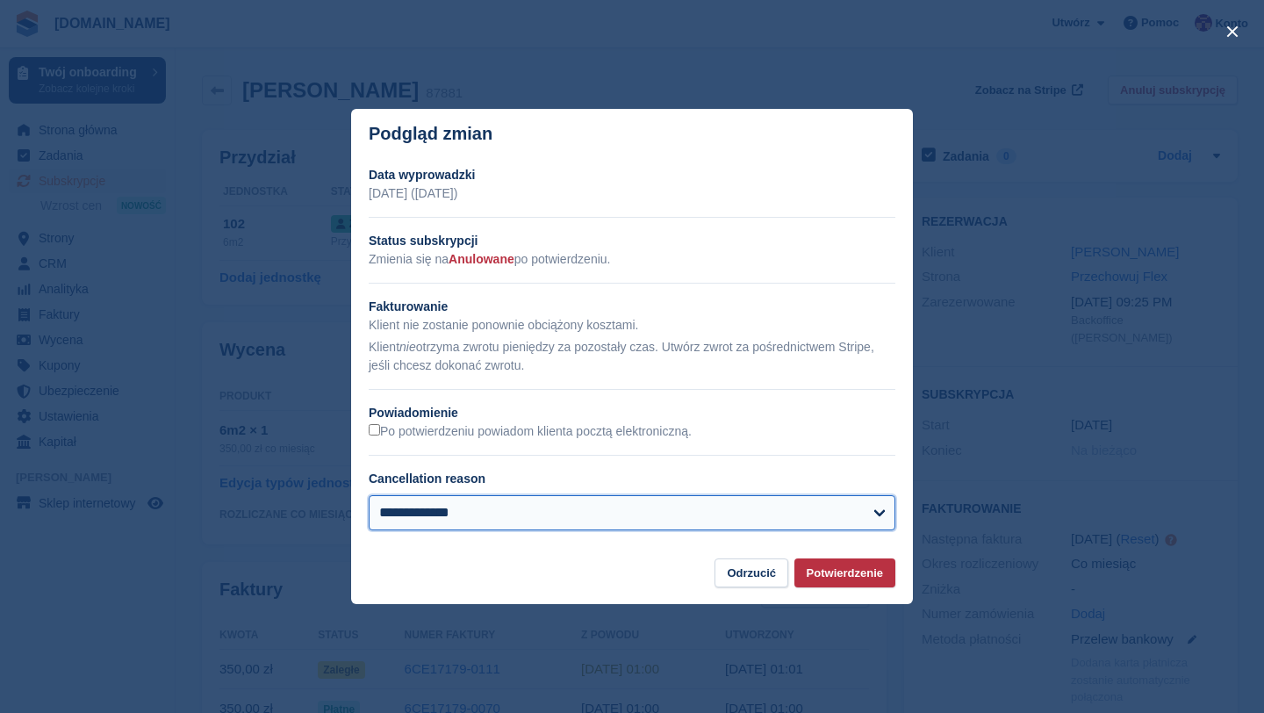
click at [572, 497] on select "**********" at bounding box center [632, 512] width 526 height 35
select select "*****"
click at [571, 528] on select "**********" at bounding box center [632, 512] width 526 height 35
select select
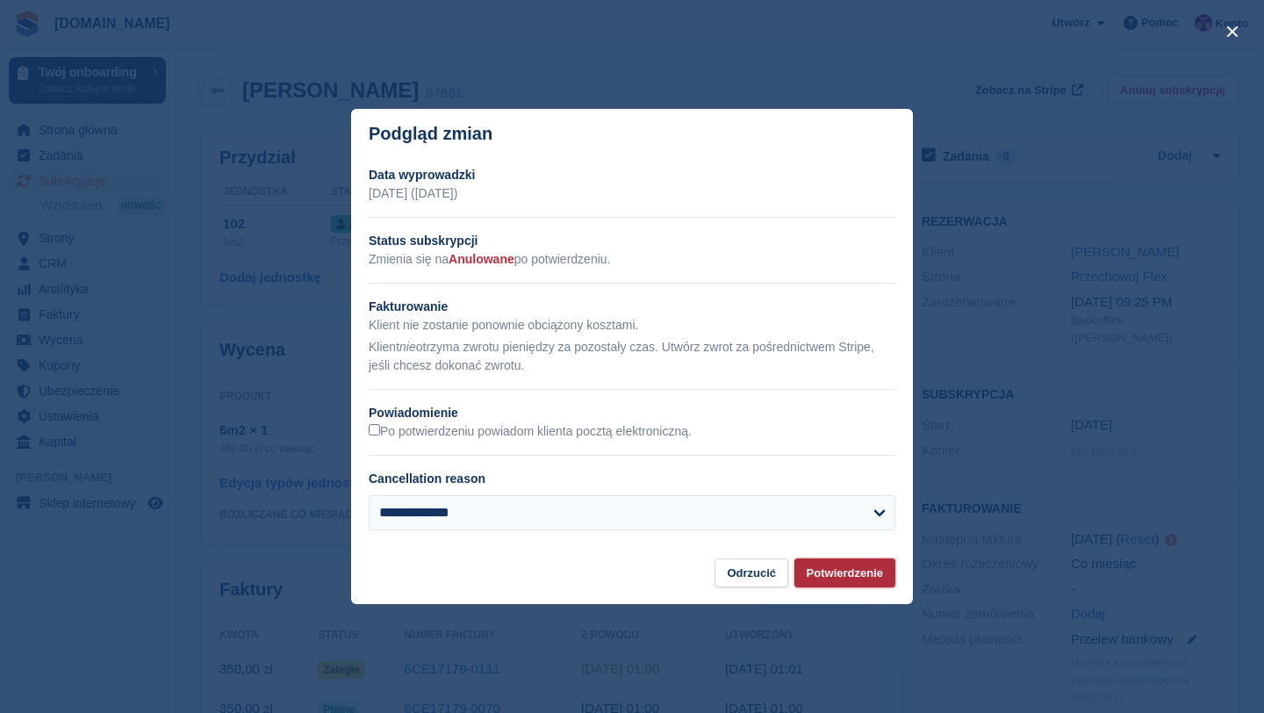
click at [827, 565] on button "Potwierdzenie" at bounding box center [844, 572] width 101 height 29
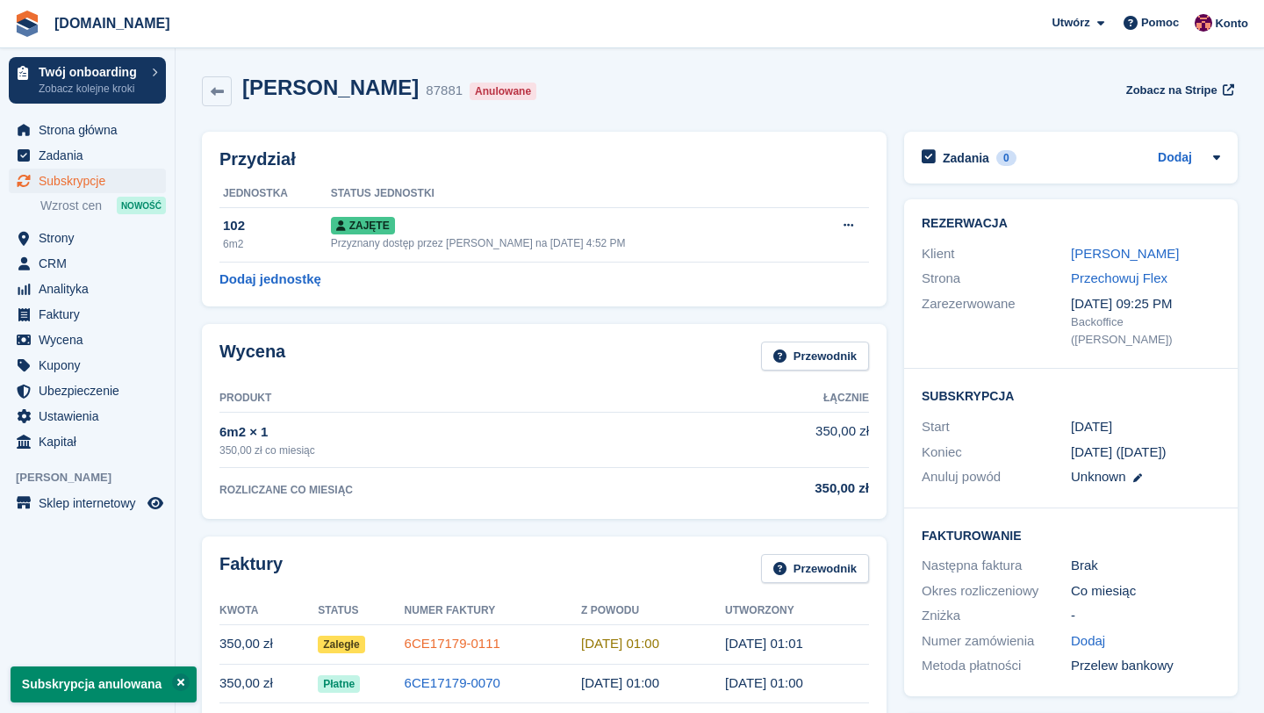
click at [429, 641] on link "6CE17179-0111" at bounding box center [453, 642] width 96 height 15
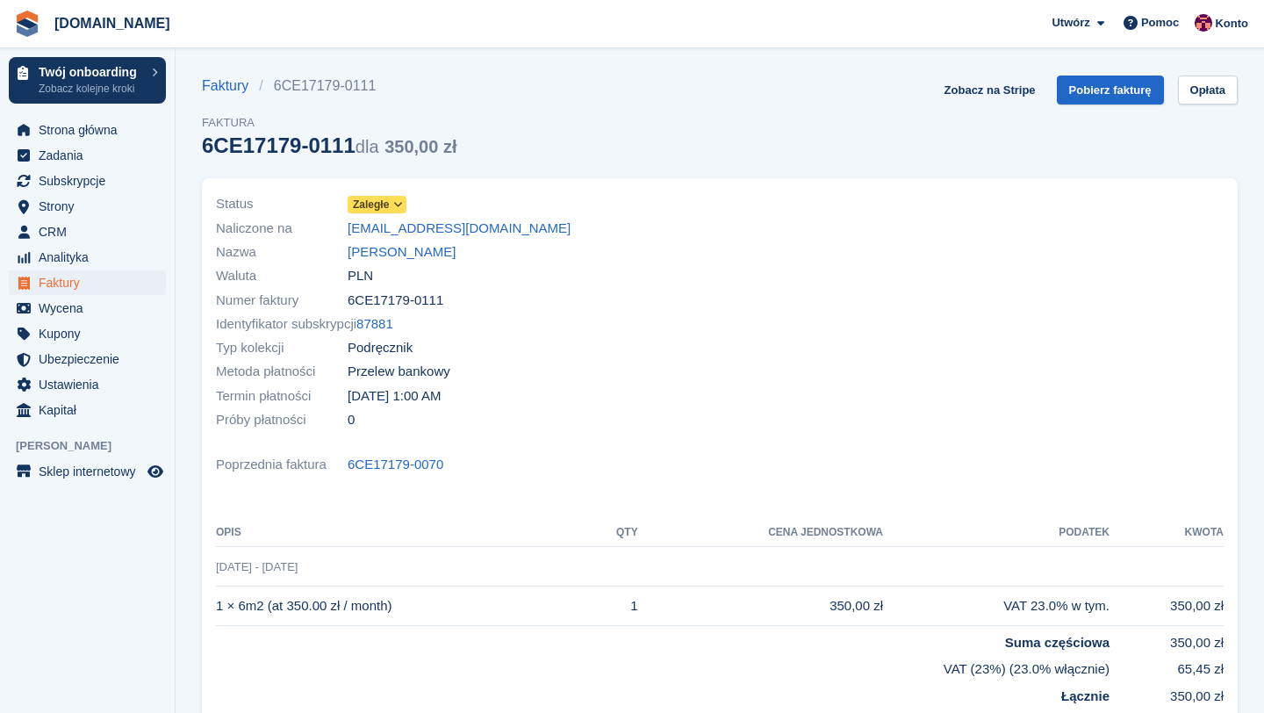
click at [402, 209] on icon at bounding box center [398, 204] width 10 height 11
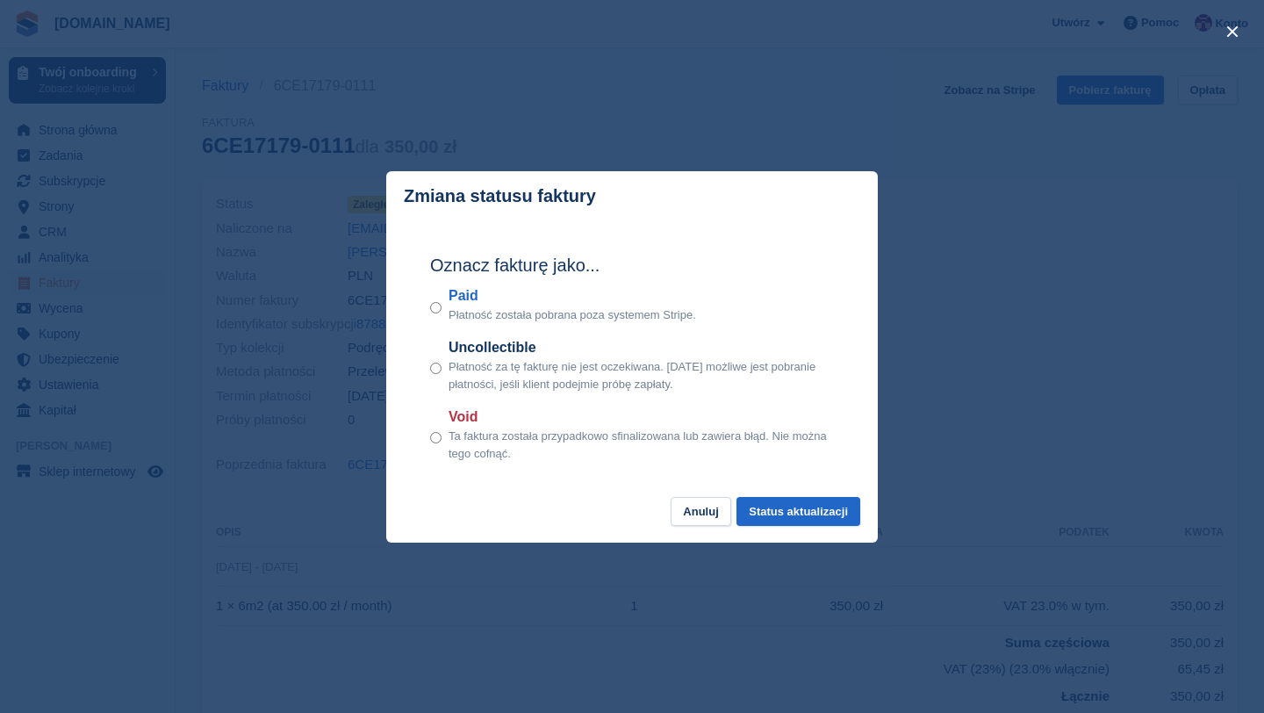
click at [455, 422] on label "Void" at bounding box center [640, 416] width 385 height 21
click at [769, 507] on button "Status aktualizacji" at bounding box center [798, 511] width 124 height 29
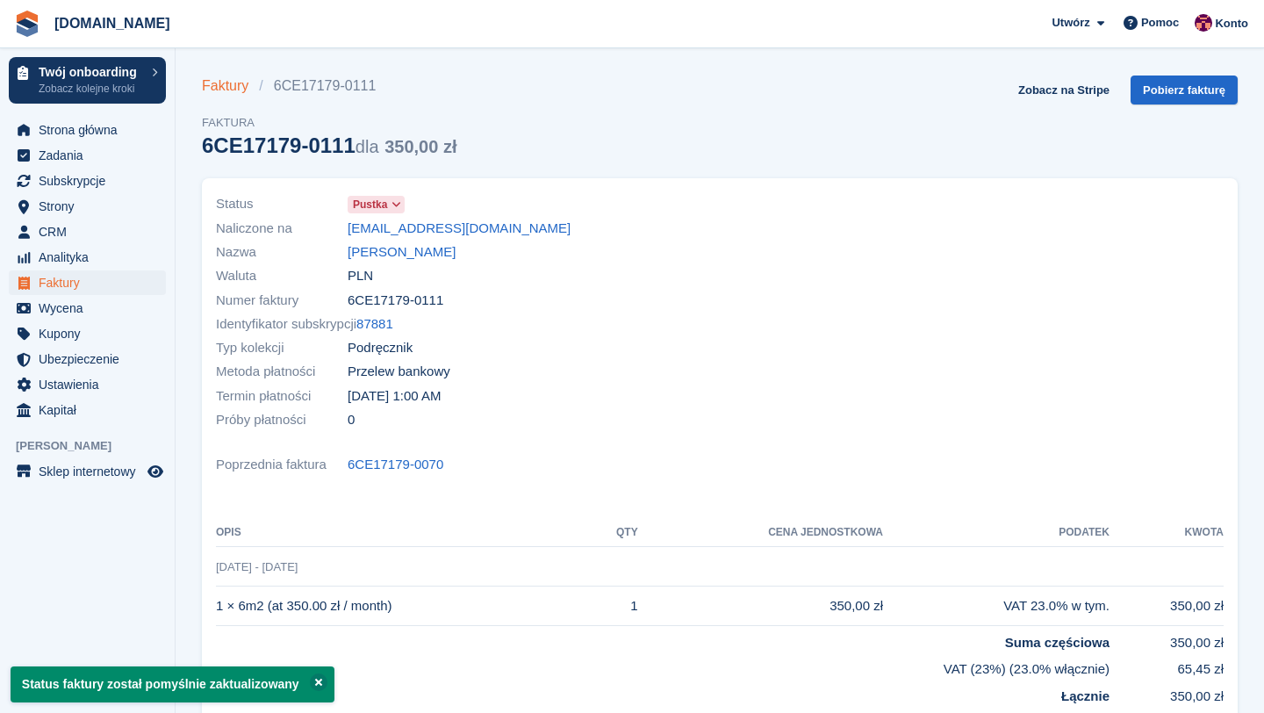
click at [235, 85] on link "Faktury" at bounding box center [230, 85] width 57 height 21
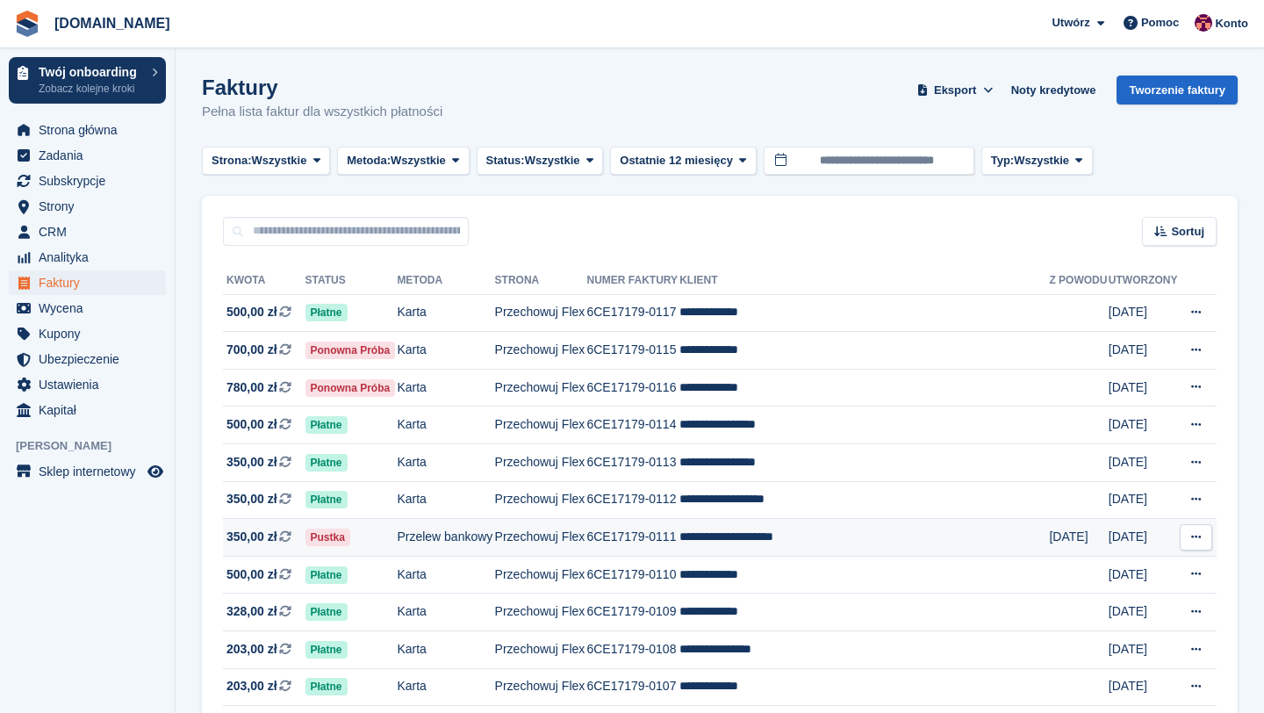
click at [412, 539] on td "Przelew bankowy" at bounding box center [445, 538] width 97 height 38
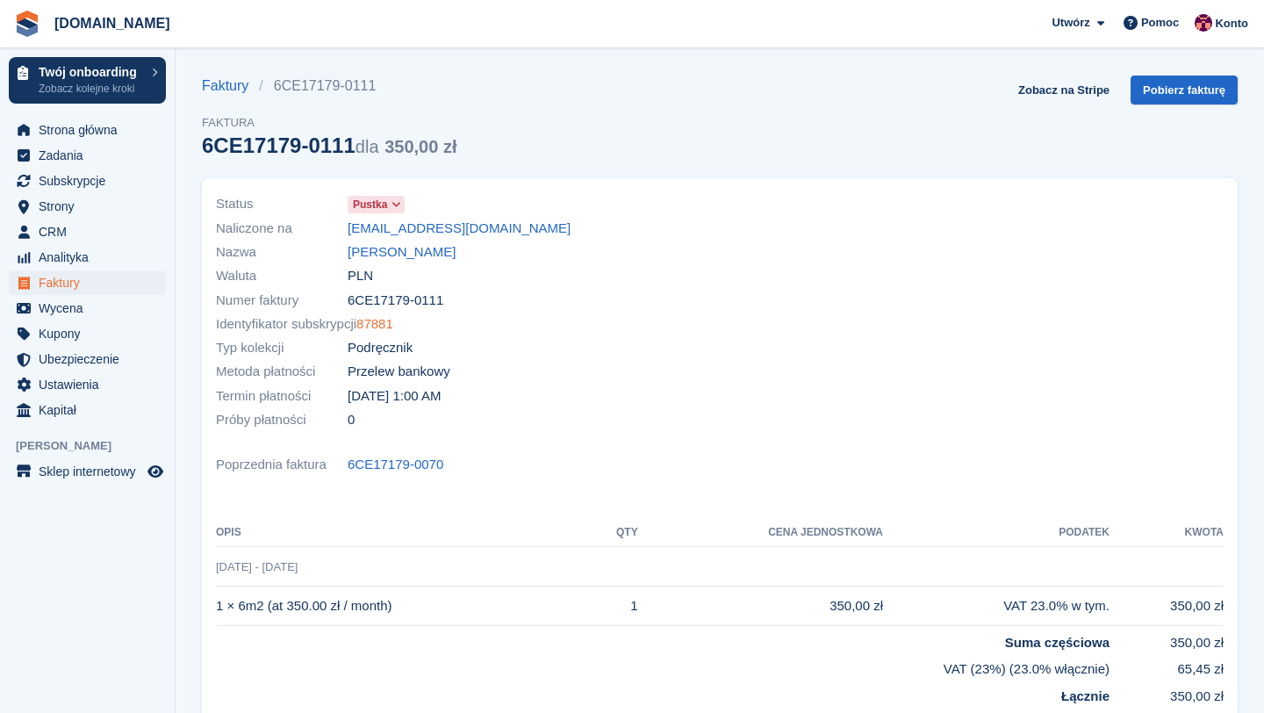
click at [384, 327] on link "87881" at bounding box center [374, 324] width 37 height 20
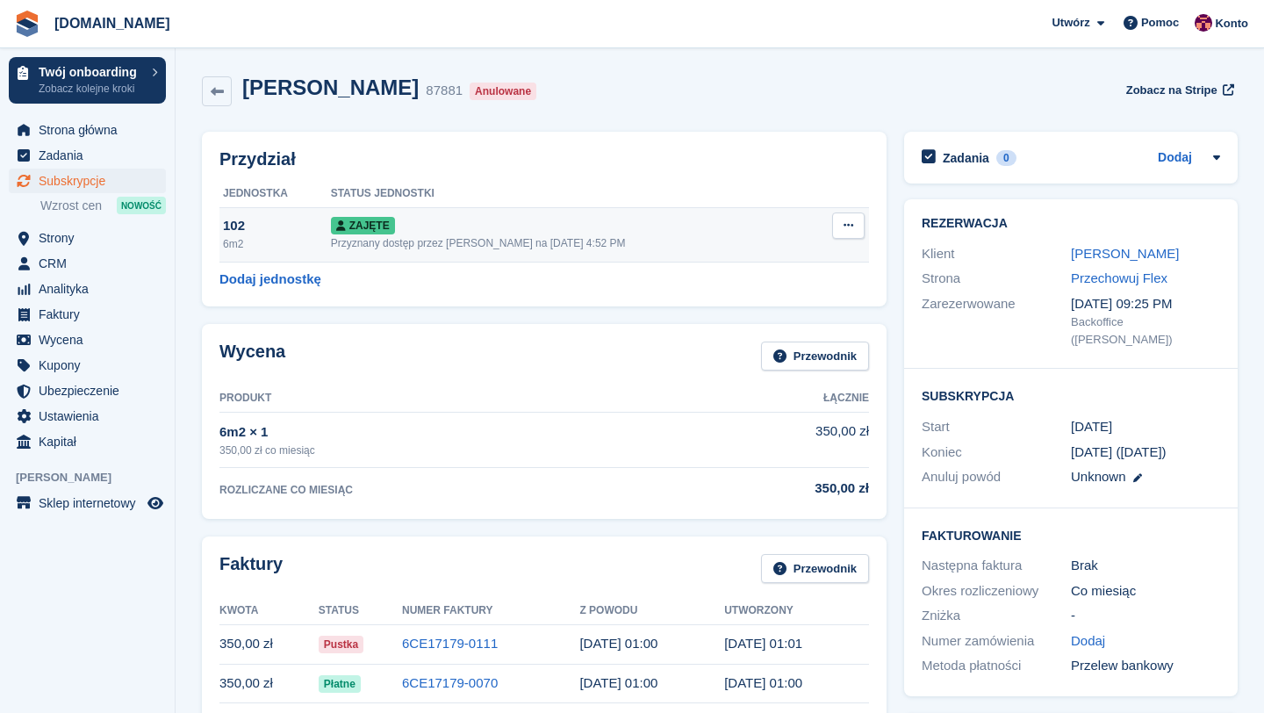
click at [838, 215] on button at bounding box center [848, 225] width 32 height 26
click at [803, 325] on p "Deallocate" at bounding box center [780, 320] width 153 height 23
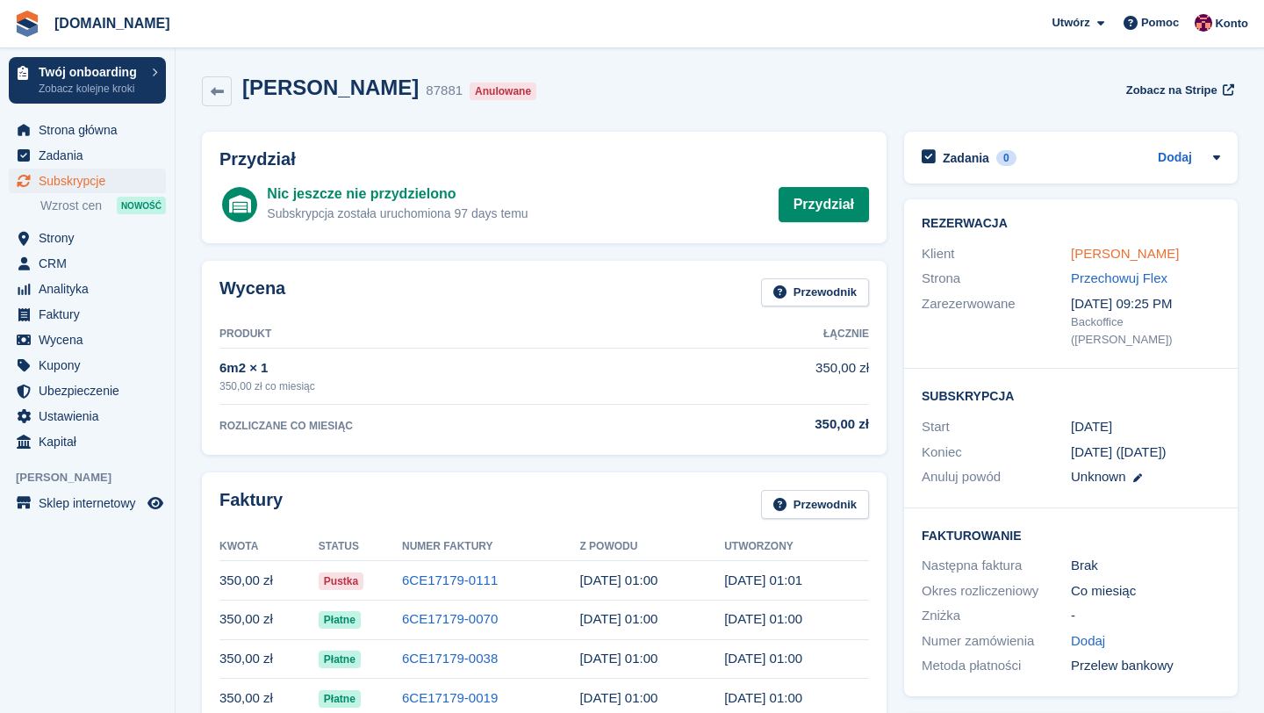
click at [1129, 252] on link "[PERSON_NAME]" at bounding box center [1125, 253] width 108 height 15
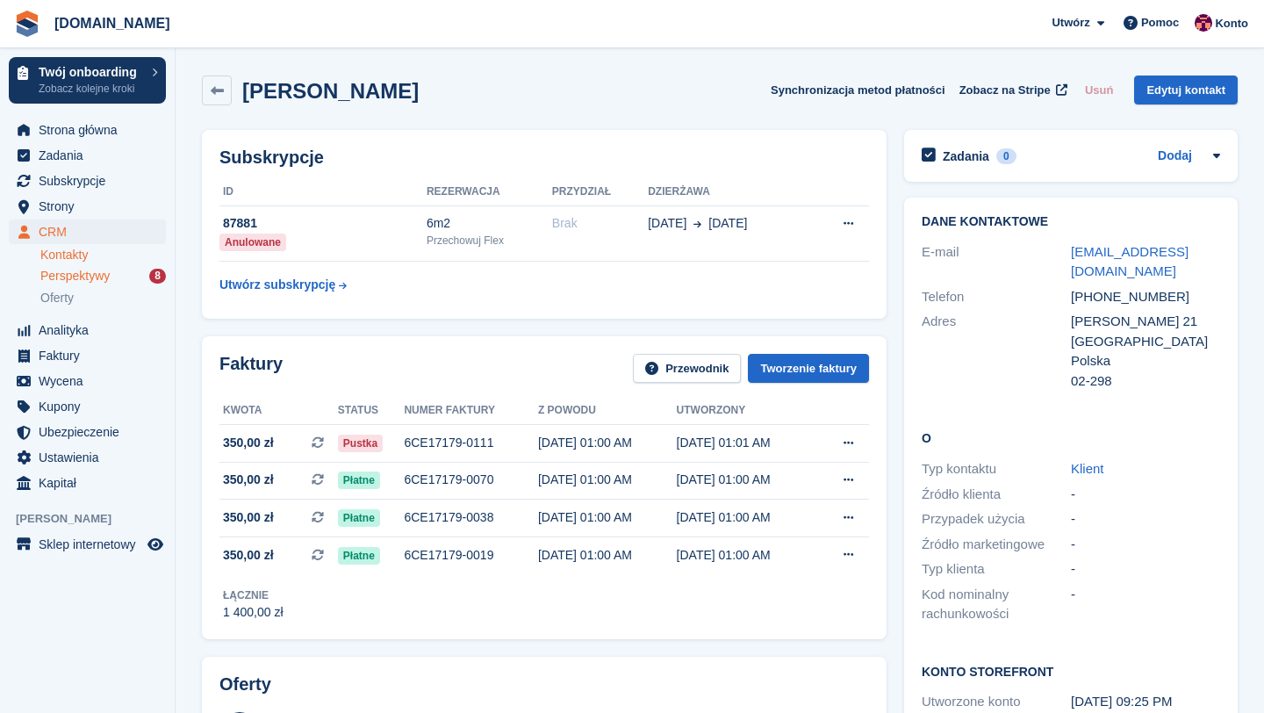
click at [82, 277] on span "Perspektywy" at bounding box center [74, 276] width 69 height 17
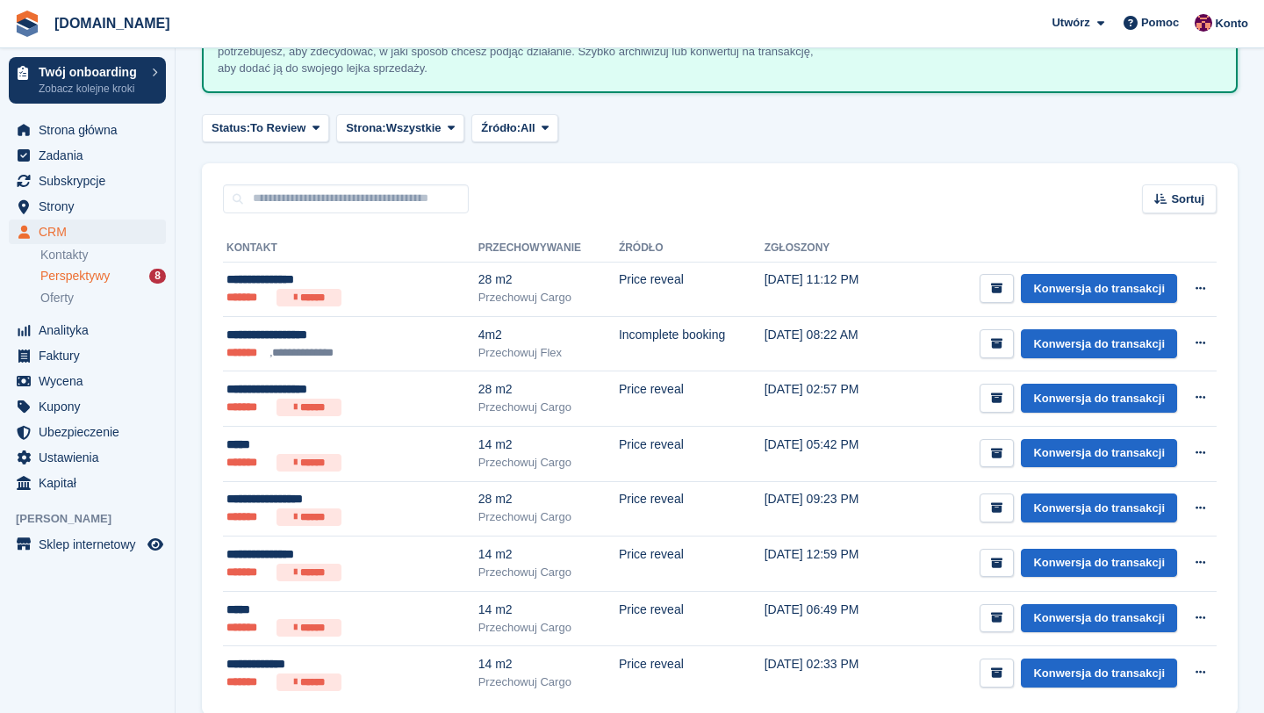
scroll to position [183, 0]
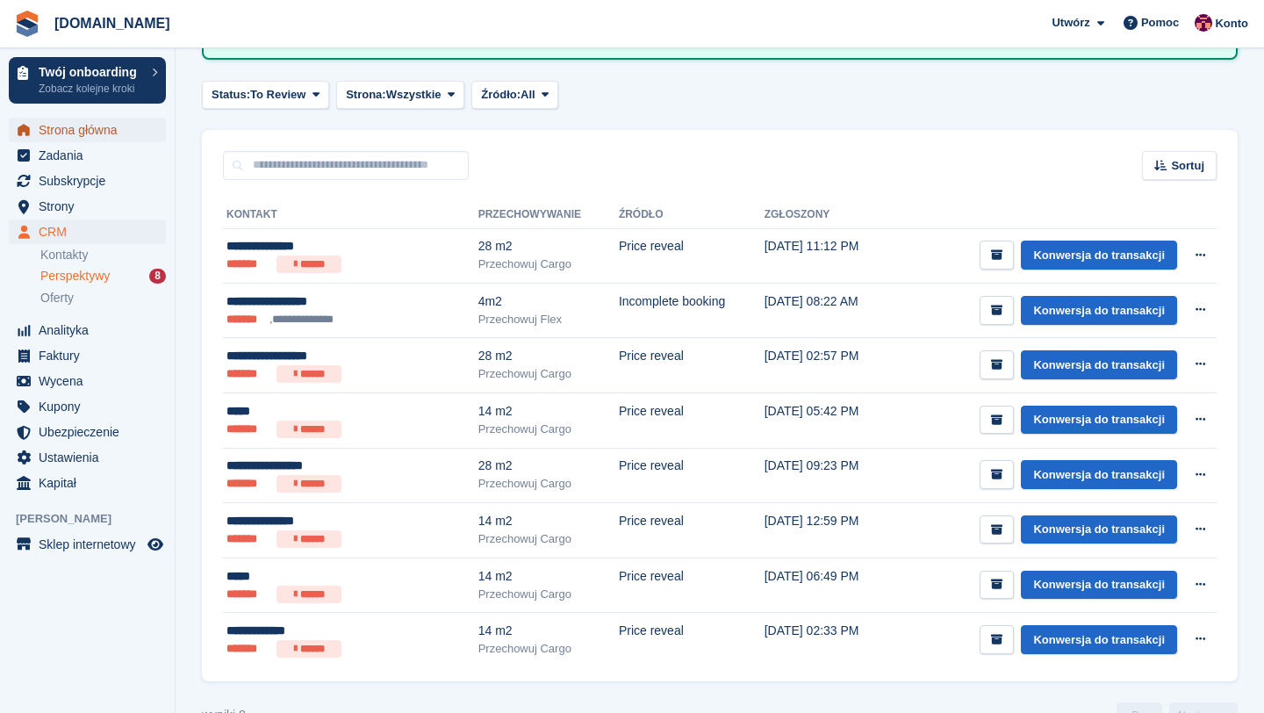
click at [122, 133] on span "Strona główna" at bounding box center [91, 130] width 105 height 25
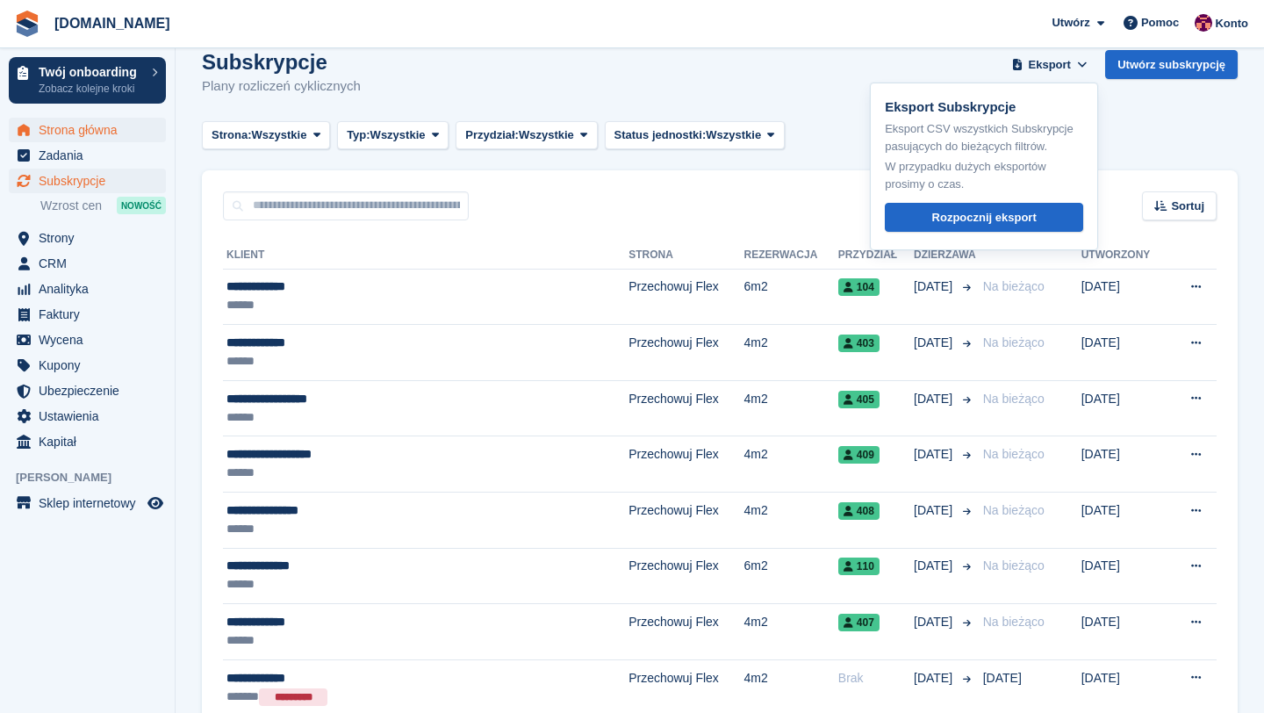
scroll to position [405, 0]
